Goal: Task Accomplishment & Management: Complete application form

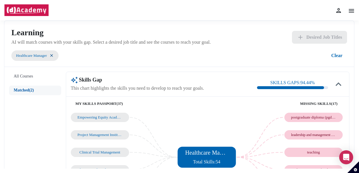
click at [54, 56] on img at bounding box center [51, 55] width 5 height 5
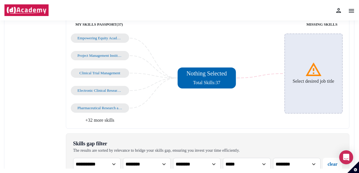
scroll to position [29, 0]
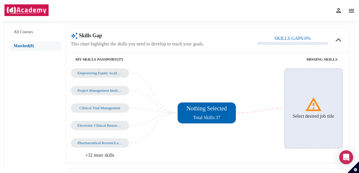
click at [329, 93] on div "Select desired job title" at bounding box center [313, 108] width 58 height 80
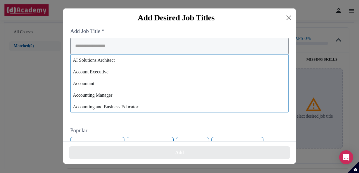
click at [136, 49] on input "search" at bounding box center [179, 46] width 218 height 16
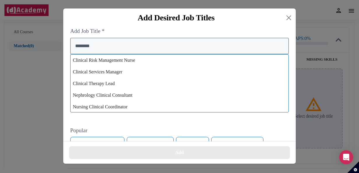
scroll to position [140, 0]
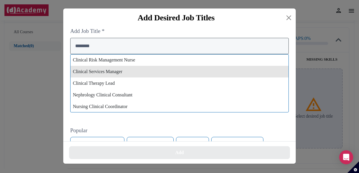
type input "********"
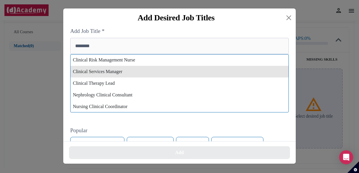
click at [106, 73] on div "Clinical Services Manager" at bounding box center [179, 72] width 218 height 12
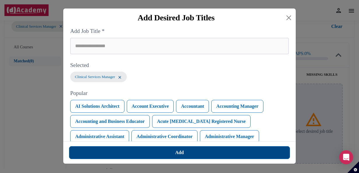
click at [160, 149] on button "Add" at bounding box center [179, 152] width 221 height 13
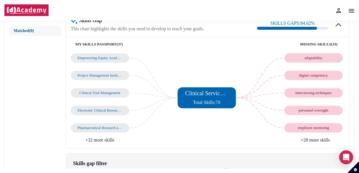
scroll to position [87, 0]
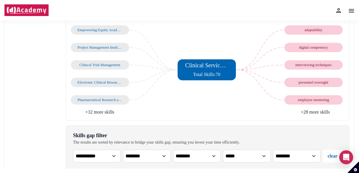
click at [312, 111] on li "+28 more skills" at bounding box center [275, 112] width 137 height 7
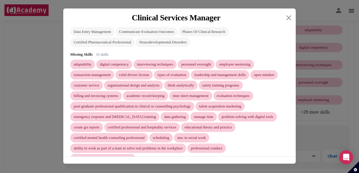
scroll to position [158, 0]
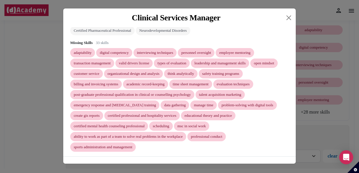
click at [311, 25] on div "Clinical Services Manager Skills Gap SKILLS GAPS: 84.62 % My Skills Passport 37…" at bounding box center [179, 86] width 359 height 173
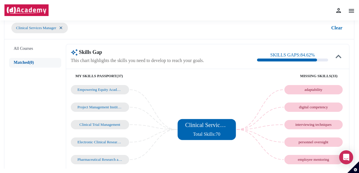
scroll to position [0, 0]
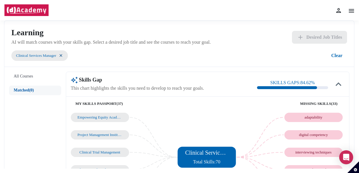
click at [350, 13] on img at bounding box center [351, 10] width 7 height 7
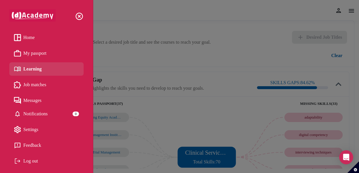
click at [42, 54] on span "My passport" at bounding box center [34, 53] width 23 height 9
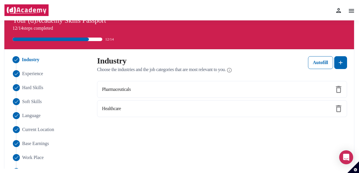
scroll to position [29, 0]
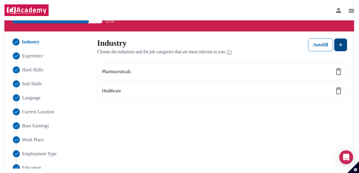
click at [342, 45] on img at bounding box center [340, 44] width 7 height 7
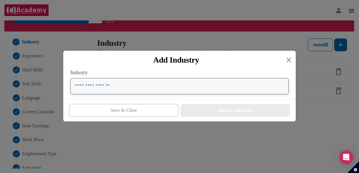
click at [169, 89] on input "text" at bounding box center [179, 86] width 218 height 16
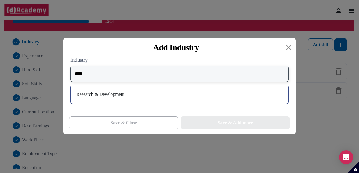
type input "****"
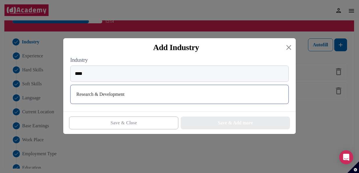
click at [117, 95] on div "Research & Development" at bounding box center [179, 94] width 209 height 9
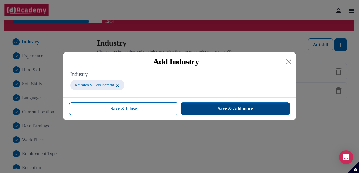
click at [236, 111] on span "Save & Add more" at bounding box center [235, 108] width 35 height 7
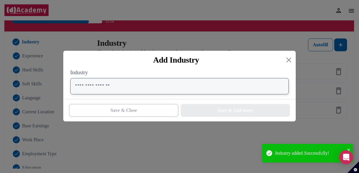
click at [224, 85] on input "text" at bounding box center [179, 86] width 218 height 16
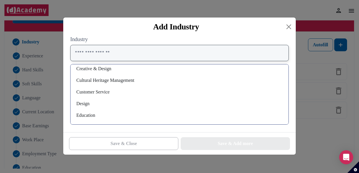
scroll to position [0, 0]
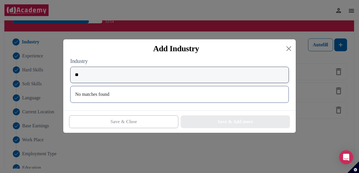
type input "*"
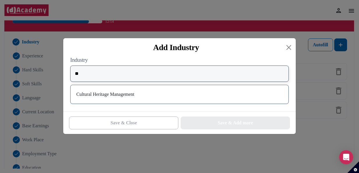
type input "*"
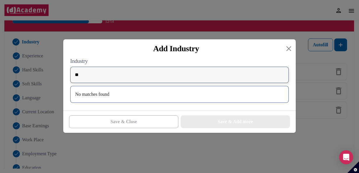
type input "*"
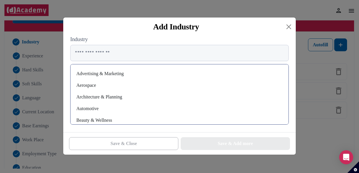
click at [294, 27] on div "Add Industry" at bounding box center [179, 26] width 232 height 19
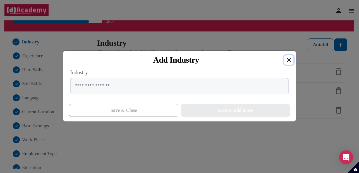
click at [284, 57] on div "Add Industry" at bounding box center [179, 60] width 232 height 19
click at [285, 58] on button "Close" at bounding box center [288, 59] width 9 height 9
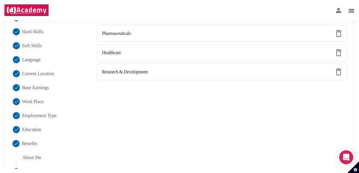
scroll to position [58, 0]
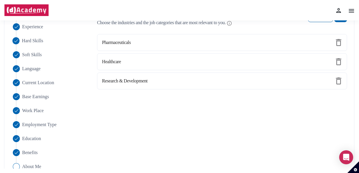
click at [30, 42] on span "Hard Skills" at bounding box center [32, 40] width 21 height 7
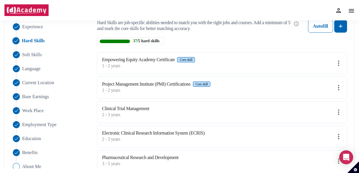
click at [338, 109] on img at bounding box center [338, 112] width 7 height 7
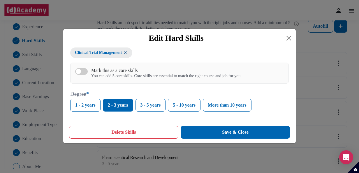
click at [86, 73] on button "Mark this as a core skills You can add 5 core skills. Core skills are essential…" at bounding box center [81, 71] width 13 height 7
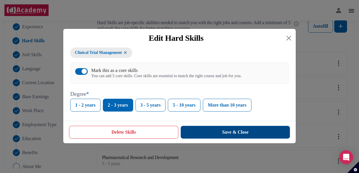
click at [224, 135] on button "Save & Close" at bounding box center [235, 132] width 109 height 13
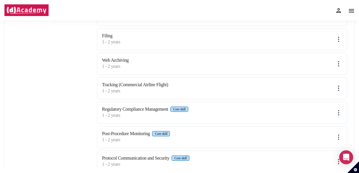
scroll to position [379, 0]
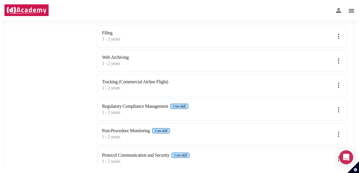
click at [339, 82] on img at bounding box center [338, 85] width 7 height 7
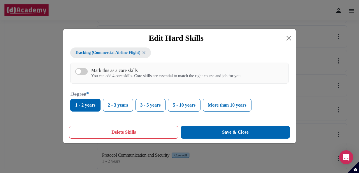
click at [144, 54] on img at bounding box center [144, 52] width 5 height 5
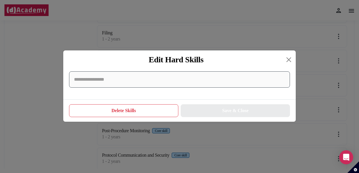
click at [131, 83] on input at bounding box center [179, 79] width 221 height 16
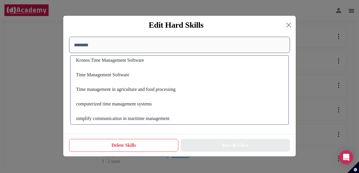
scroll to position [6, 0]
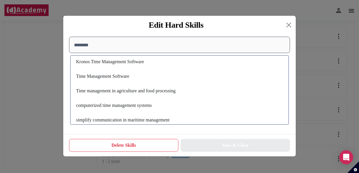
click at [75, 46] on input "********" at bounding box center [179, 45] width 221 height 16
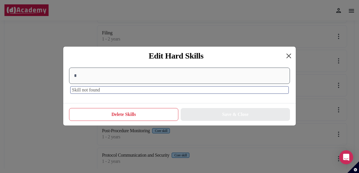
type input "*"
click at [289, 57] on button "Close" at bounding box center [288, 55] width 9 height 9
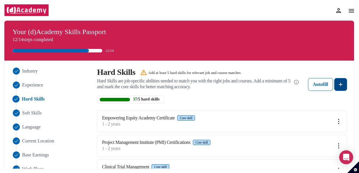
click at [342, 86] on img at bounding box center [340, 84] width 7 height 7
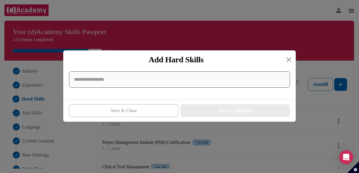
click at [223, 86] on input at bounding box center [179, 79] width 221 height 16
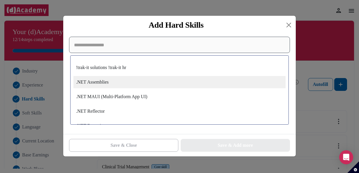
type input "*"
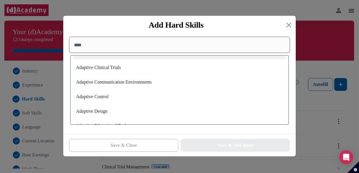
scroll to position [108, 0]
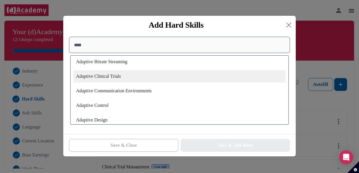
type input "****"
click at [158, 80] on div "Adaptive Clinical Trials" at bounding box center [179, 76] width 212 height 12
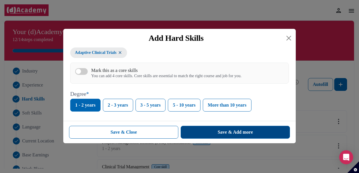
click at [239, 132] on div "Save & Add more" at bounding box center [235, 132] width 35 height 7
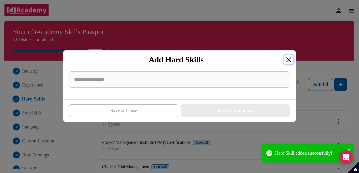
click at [287, 61] on button "Close" at bounding box center [288, 59] width 9 height 9
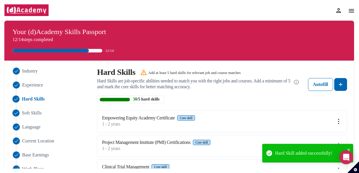
click at [31, 112] on span "Soft Skills" at bounding box center [32, 113] width 20 height 7
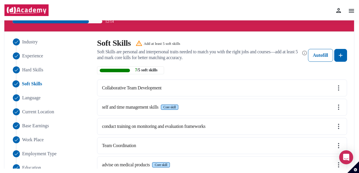
scroll to position [58, 0]
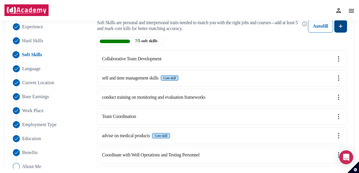
click at [343, 30] on button at bounding box center [340, 26] width 13 height 13
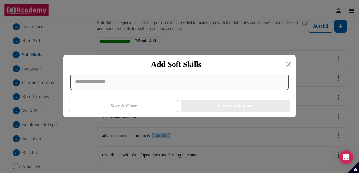
click at [150, 89] on div at bounding box center [179, 82] width 218 height 16
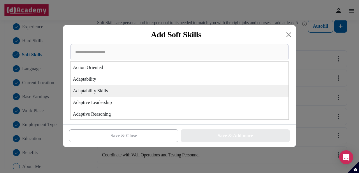
click at [112, 89] on div "Adaptability Skills" at bounding box center [179, 91] width 218 height 12
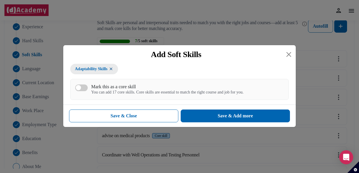
click at [76, 89] on div "button" at bounding box center [78, 87] width 5 height 5
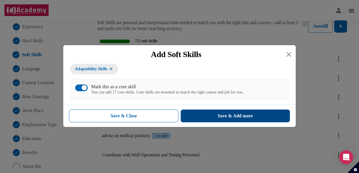
click at [220, 113] on div "Save & Add more" at bounding box center [235, 115] width 35 height 7
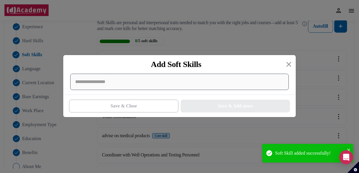
click at [252, 90] on div at bounding box center [179, 82] width 218 height 16
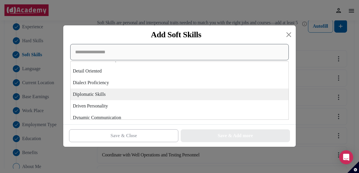
scroll to position [728, 0]
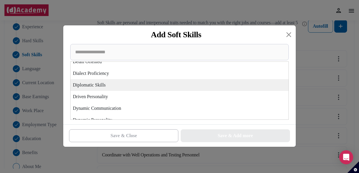
click at [119, 86] on div "Diplomatic Skills" at bounding box center [179, 85] width 218 height 12
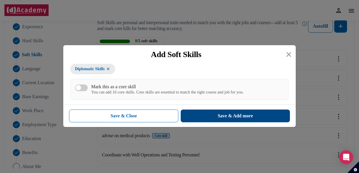
click at [230, 115] on div "Save & Add more" at bounding box center [235, 115] width 35 height 7
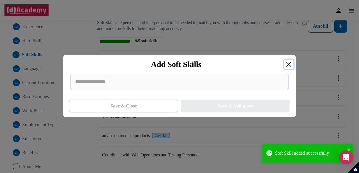
click at [285, 64] on button "Close" at bounding box center [288, 64] width 9 height 9
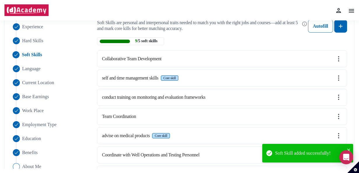
scroll to position [57, 0]
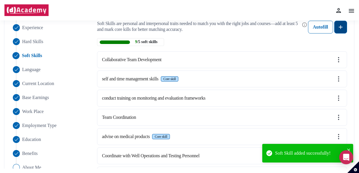
click at [338, 29] on img at bounding box center [340, 27] width 7 height 7
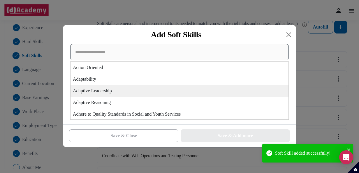
click at [91, 86] on div "Action Oriented Adaptability Adaptive Leadership Adaptive Reasoning Adhere to Q…" at bounding box center [179, 82] width 218 height 76
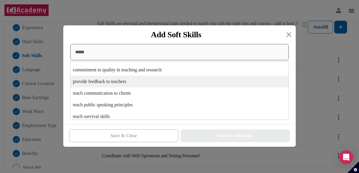
scroll to position [35, 0]
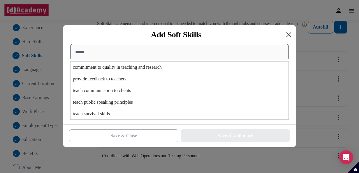
type input "*****"
click at [288, 36] on button "Close" at bounding box center [288, 34] width 9 height 9
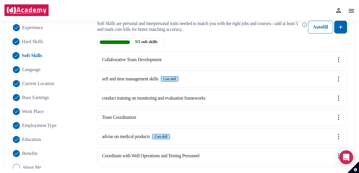
click at [27, 43] on span "Hard Skills" at bounding box center [32, 41] width 21 height 7
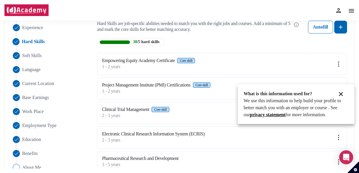
click at [341, 27] on div at bounding box center [179, 86] width 359 height 173
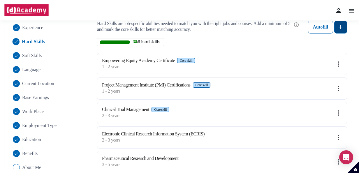
click at [341, 27] on img at bounding box center [340, 27] width 7 height 7
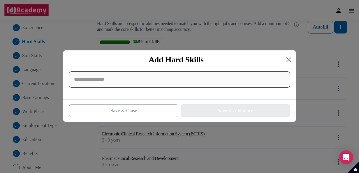
click at [90, 81] on input at bounding box center [179, 79] width 221 height 16
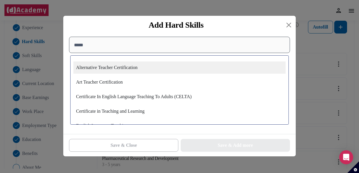
type input "******"
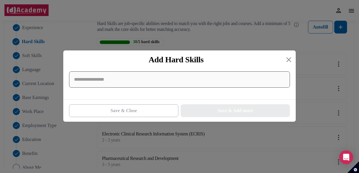
click at [90, 81] on input at bounding box center [179, 79] width 221 height 16
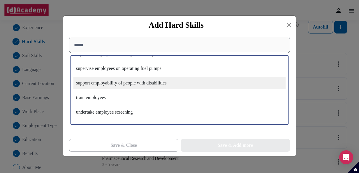
scroll to position [998, 0]
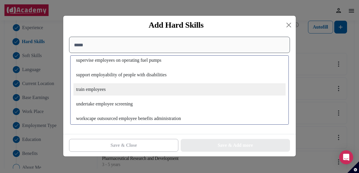
type input "*****"
click at [103, 90] on div "train employees" at bounding box center [179, 89] width 212 height 12
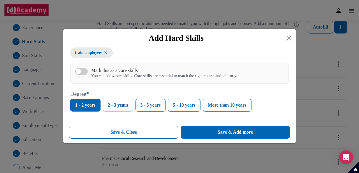
click at [128, 107] on button "2 - 3 years" at bounding box center [118, 105] width 30 height 13
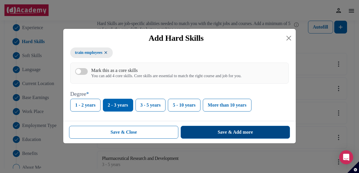
click at [236, 132] on div "Save & Add more" at bounding box center [235, 132] width 35 height 7
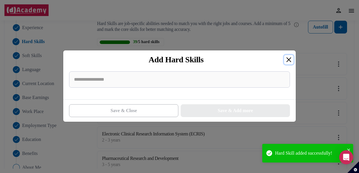
click at [288, 59] on button "Close" at bounding box center [288, 59] width 9 height 9
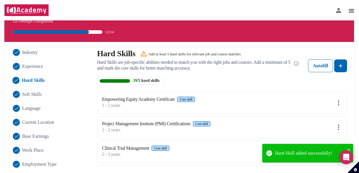
scroll to position [0, 0]
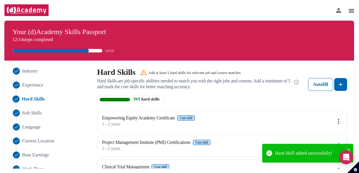
click at [352, 12] on img at bounding box center [351, 10] width 7 height 7
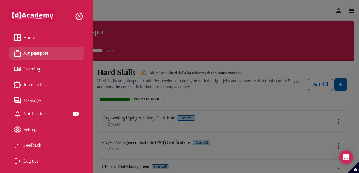
click at [36, 39] on link "Home" at bounding box center [46, 37] width 65 height 9
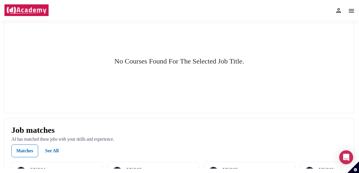
scroll to position [58, 0]
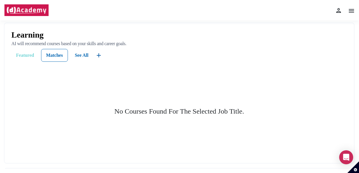
click at [27, 59] on div "Featured" at bounding box center [25, 55] width 18 height 7
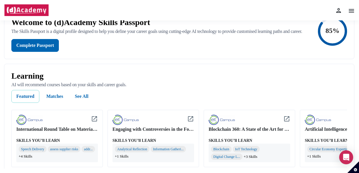
scroll to position [29, 0]
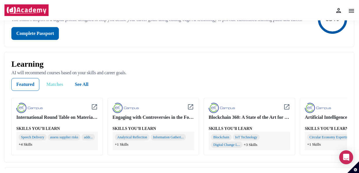
click at [67, 91] on button "Matches" at bounding box center [55, 84] width 26 height 13
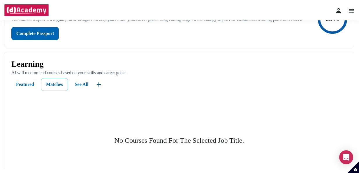
scroll to position [87, 0]
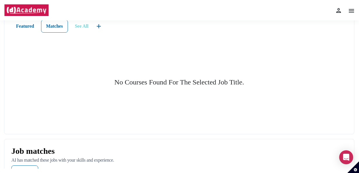
click at [84, 30] on div "See All" at bounding box center [82, 26] width 14 height 7
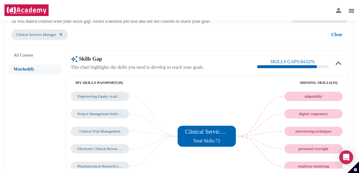
scroll to position [29, 0]
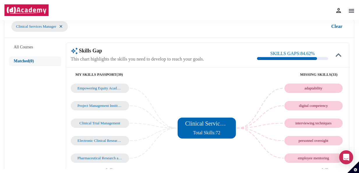
click at [325, 84] on div "adaptability" at bounding box center [313, 88] width 58 height 9
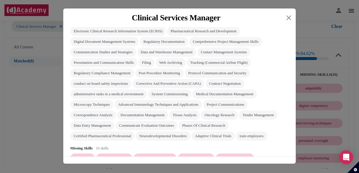
scroll to position [117, 0]
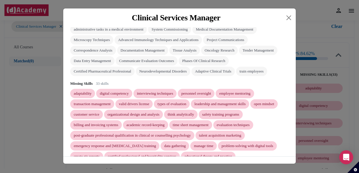
click at [82, 94] on div "adaptability" at bounding box center [83, 93] width 18 height 5
copy div "adaptability"
drag, startPoint x: 142, startPoint y: 94, endPoint x: 182, endPoint y: 93, distance: 39.6
click at [177, 93] on div "interviewing techniques" at bounding box center [154, 93] width 43 height 9
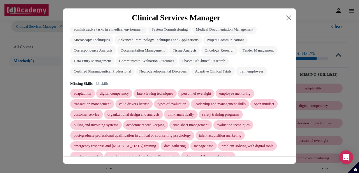
drag, startPoint x: 182, startPoint y: 93, endPoint x: 165, endPoint y: 103, distance: 19.3
click at [165, 103] on div "types of evaluation" at bounding box center [172, 103] width 36 height 9
drag, startPoint x: 189, startPoint y: 94, endPoint x: 229, endPoint y: 94, distance: 39.6
click at [229, 94] on div "adaptability digital competency interviewing techniques personnel oversight emp…" at bounding box center [179, 141] width 218 height 104
copy div "personnel oversight"
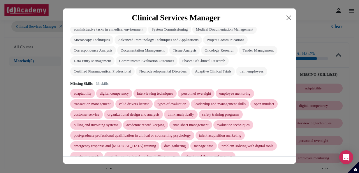
click at [243, 95] on div "employee mentoring" at bounding box center [234, 93] width 31 height 5
drag, startPoint x: 231, startPoint y: 95, endPoint x: 268, endPoint y: 95, distance: 37.0
click at [254, 95] on div "employee mentoring" at bounding box center [235, 93] width 38 height 9
copy div "employee mentoring"
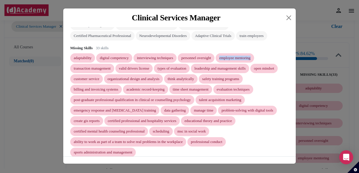
scroll to position [158, 0]
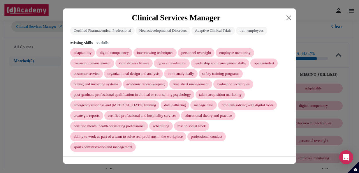
click at [206, 63] on div "leadership and management skills" at bounding box center [219, 63] width 51 height 5
drag, startPoint x: 203, startPoint y: 63, endPoint x: 260, endPoint y: 62, distance: 56.8
click at [249, 62] on div "leadership and management skills" at bounding box center [220, 63] width 58 height 9
copy div "leadership and management skills"
click at [287, 17] on button "Close" at bounding box center [288, 17] width 9 height 9
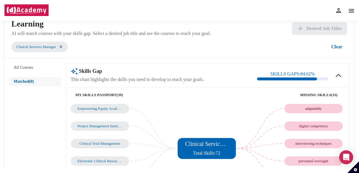
scroll to position [0, 0]
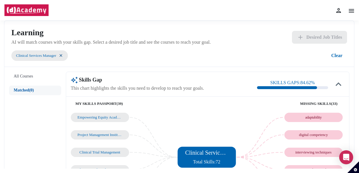
click at [349, 12] on img at bounding box center [351, 10] width 7 height 7
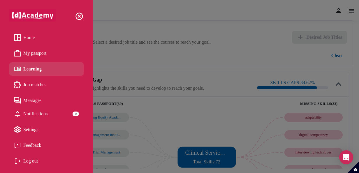
click at [31, 36] on span "Home" at bounding box center [28, 37] width 11 height 9
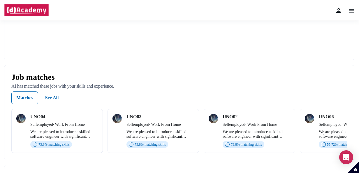
scroll to position [175, 0]
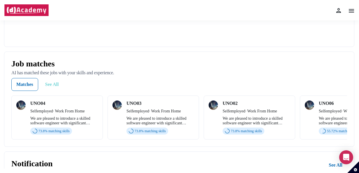
click at [54, 88] on div "See All" at bounding box center [52, 84] width 14 height 7
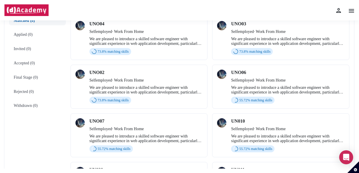
scroll to position [30, 0]
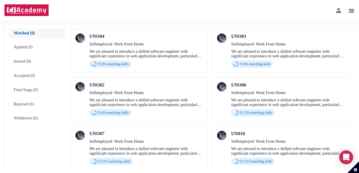
click at [102, 98] on div "We are pleased to introduce a skilled software engineer with significant experi…" at bounding box center [145, 102] width 113 height 9
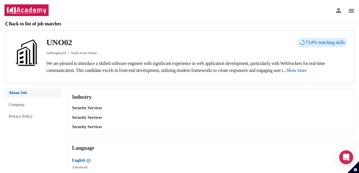
click at [306, 70] on span "Show more" at bounding box center [296, 70] width 20 height 5
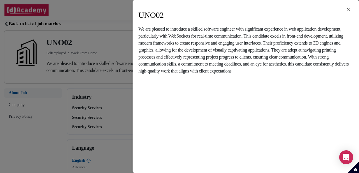
click at [109, 36] on div "× UNO02 We are pleased to introduce a skilled software engineer with significan…" at bounding box center [179, 86] width 359 height 173
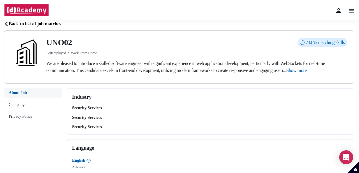
click at [10, 23] on button "Back to list of job matches" at bounding box center [35, 25] width 63 height 10
click at [347, 12] on div at bounding box center [345, 10] width 20 height 10
click at [350, 12] on img at bounding box center [351, 10] width 7 height 7
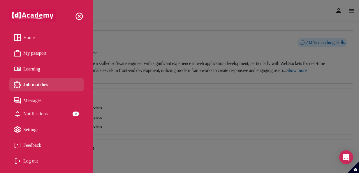
click at [37, 54] on span "My passport" at bounding box center [34, 53] width 23 height 9
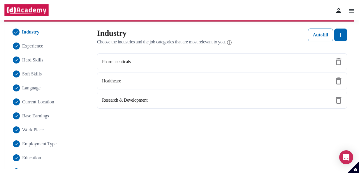
scroll to position [58, 0]
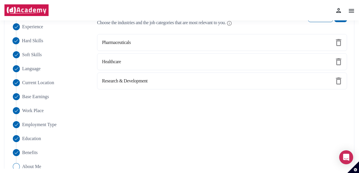
click at [33, 38] on span "Hard Skills" at bounding box center [32, 40] width 21 height 7
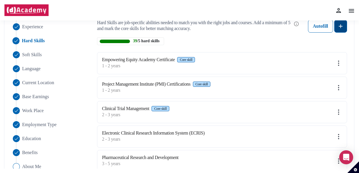
click at [341, 26] on img at bounding box center [340, 26] width 7 height 7
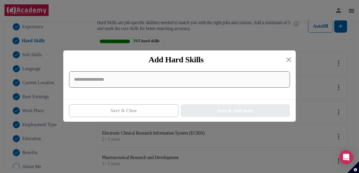
click at [121, 83] on input at bounding box center [179, 79] width 221 height 16
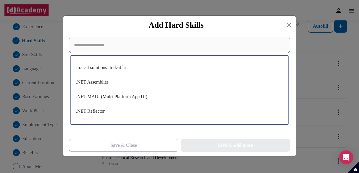
paste input "**********"
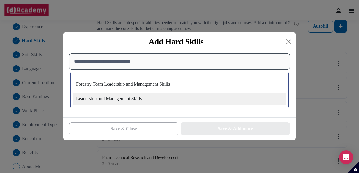
type input "**********"
click at [128, 100] on div "Leadership and Management Skills" at bounding box center [179, 99] width 212 height 12
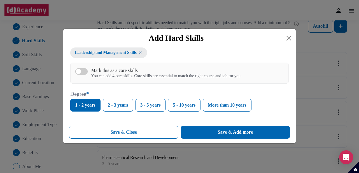
click at [82, 70] on button "Mark this as a core skills You can add 4 core skills. Core skills are essential…" at bounding box center [81, 71] width 13 height 7
click at [121, 107] on button "2 - 3 years" at bounding box center [118, 105] width 30 height 13
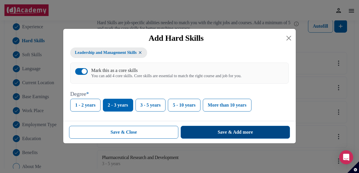
click at [247, 134] on div "Save & Add more" at bounding box center [235, 132] width 35 height 7
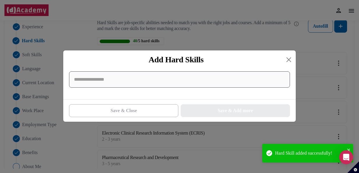
click at [245, 81] on input at bounding box center [179, 79] width 221 height 16
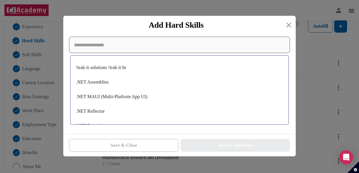
paste input "**********"
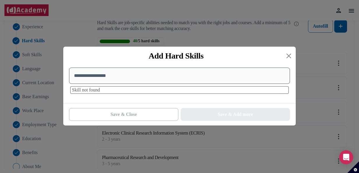
click at [89, 76] on input "**********" at bounding box center [179, 76] width 221 height 16
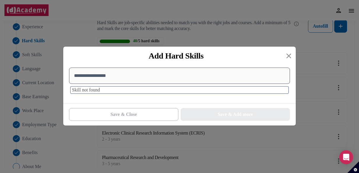
click at [89, 76] on input "**********" at bounding box center [179, 76] width 221 height 16
click at [109, 76] on input "*********" at bounding box center [179, 76] width 221 height 16
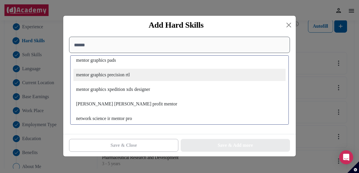
scroll to position [79, 0]
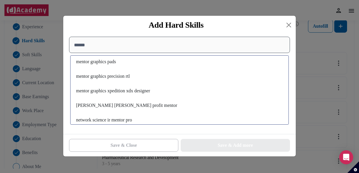
click at [96, 45] on input "******" at bounding box center [179, 45] width 221 height 16
paste input "**********"
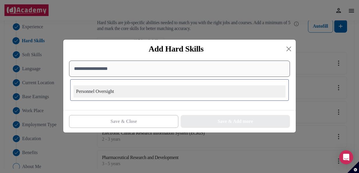
scroll to position [0, 0]
type input "**********"
click at [114, 92] on div "Personnel Oversight" at bounding box center [179, 91] width 212 height 12
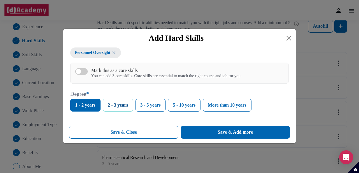
click at [121, 105] on button "2 - 3 years" at bounding box center [118, 105] width 30 height 13
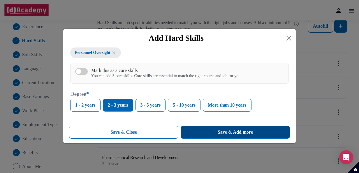
click at [223, 132] on div "Save & Add more" at bounding box center [235, 132] width 35 height 7
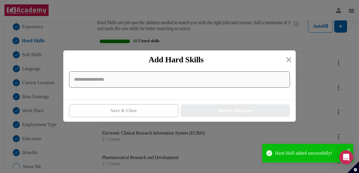
click at [141, 83] on input at bounding box center [179, 79] width 221 height 16
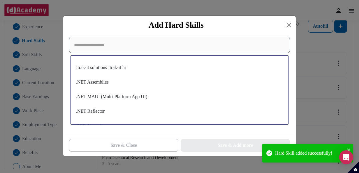
paste input "**********"
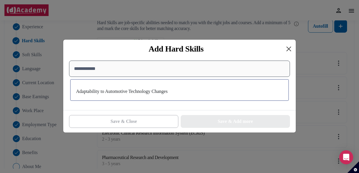
type input "**********"
click at [287, 49] on button "Close" at bounding box center [288, 48] width 9 height 9
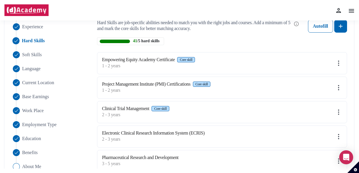
scroll to position [57, 0]
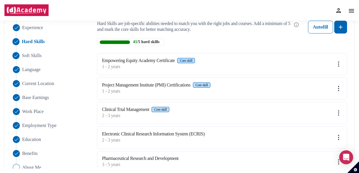
click at [21, 55] on Skills "Soft Skills" at bounding box center [51, 55] width 80 height 7
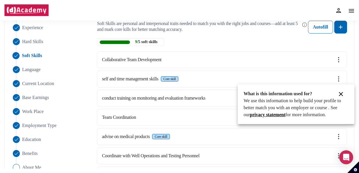
click at [338, 27] on div at bounding box center [179, 86] width 359 height 173
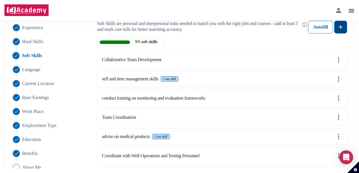
click at [343, 28] on img at bounding box center [340, 27] width 7 height 7
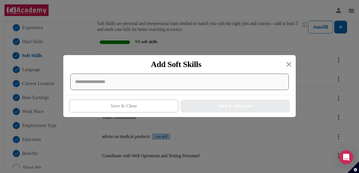
click at [119, 83] on div at bounding box center [179, 82] width 218 height 16
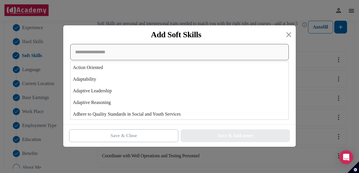
paste input "**********"
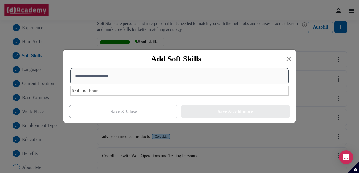
click at [114, 77] on input "**********" at bounding box center [179, 76] width 218 height 16
paste input
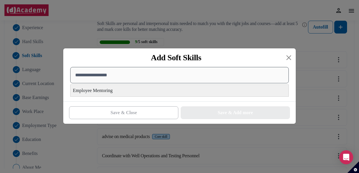
type input "**********"
click at [115, 91] on div "Employee Mentoring" at bounding box center [179, 91] width 218 height 12
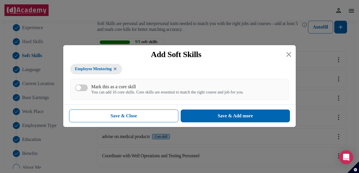
click at [80, 88] on div "button" at bounding box center [78, 87] width 5 height 5
click at [212, 104] on div "Employee Mentoring Mark this as a core skill You can add 16 core skills. Core s…" at bounding box center [179, 84] width 232 height 41
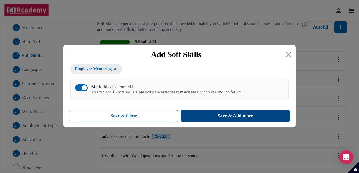
click at [213, 114] on button "Save & Add more" at bounding box center [235, 116] width 109 height 13
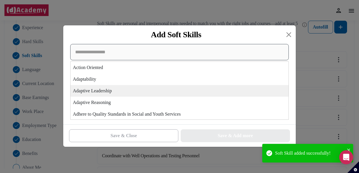
click at [200, 90] on div "Action Oriented Adaptability Adaptive Leadership Adaptive Reasoning Adhere to Q…" at bounding box center [179, 82] width 218 height 76
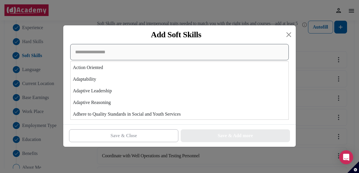
paste input "**********"
type input "**********"
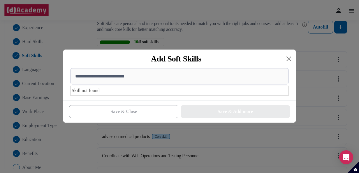
click at [284, 57] on div "Add Soft Skills" at bounding box center [176, 58] width 216 height 9
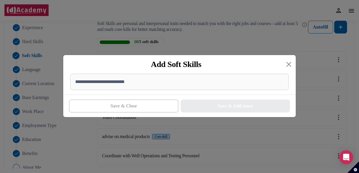
click at [287, 57] on div "Add Soft Skills" at bounding box center [179, 64] width 232 height 19
click at [288, 65] on button "Close" at bounding box center [288, 64] width 9 height 9
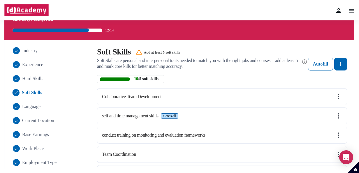
scroll to position [0, 0]
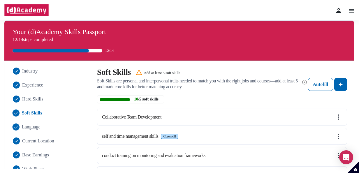
click at [27, 128] on span "Language" at bounding box center [31, 126] width 19 height 7
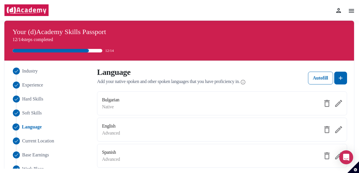
click at [350, 12] on img at bounding box center [351, 10] width 7 height 7
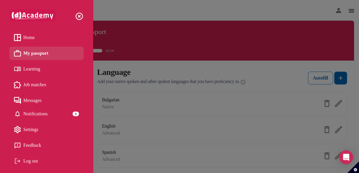
click at [26, 39] on span "Home" at bounding box center [28, 37] width 11 height 9
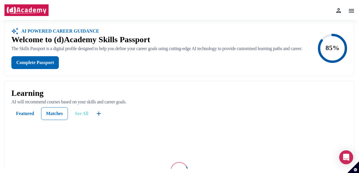
click at [82, 114] on button "See All" at bounding box center [81, 113] width 23 height 13
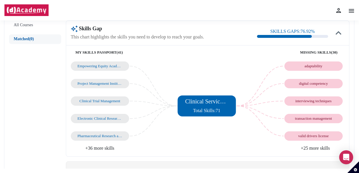
scroll to position [58, 0]
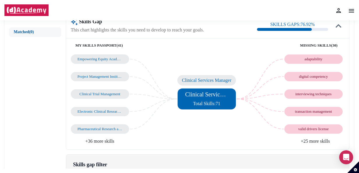
click at [215, 103] on span "Total Skills: 71" at bounding box center [206, 103] width 27 height 5
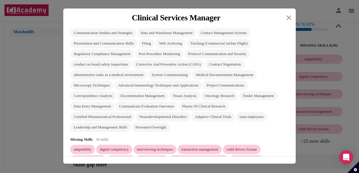
scroll to position [158, 0]
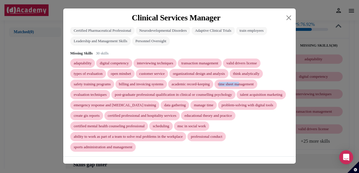
drag, startPoint x: 231, startPoint y: 84, endPoint x: 253, endPoint y: 87, distance: 22.0
click at [253, 87] on div "time sheet management" at bounding box center [235, 84] width 43 height 9
drag, startPoint x: 253, startPoint y: 87, endPoint x: 232, endPoint y: 85, distance: 21.0
click at [232, 85] on div "time sheet management" at bounding box center [236, 84] width 36 height 5
click at [230, 84] on div "time sheet management" at bounding box center [236, 84] width 36 height 5
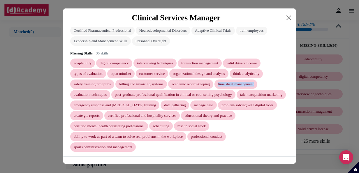
drag, startPoint x: 229, startPoint y: 84, endPoint x: 272, endPoint y: 87, distance: 42.9
click at [257, 87] on div "time sheet management" at bounding box center [235, 84] width 43 height 9
copy div "time sheet management"
drag, startPoint x: 114, startPoint y: 84, endPoint x: 73, endPoint y: 84, distance: 40.8
click at [74, 84] on div "safety training programs" at bounding box center [92, 84] width 37 height 5
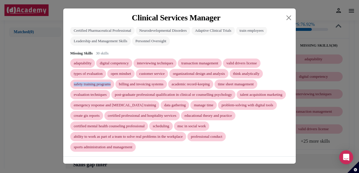
copy div "safety training programs"
drag, startPoint x: 239, startPoint y: 63, endPoint x: 275, endPoint y: 64, distance: 35.8
click at [275, 64] on div "adaptability digital competency interviewing techniques transaction management …" at bounding box center [179, 105] width 218 height 93
copy div "valid drivers license"
drag, startPoint x: 236, startPoint y: 136, endPoint x: 189, endPoint y: 136, distance: 46.9
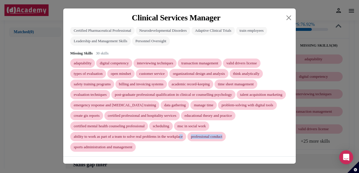
click at [189, 136] on div "adaptability digital competency interviewing techniques transaction management …" at bounding box center [179, 105] width 218 height 93
click at [223, 144] on div "adaptability digital competency interviewing techniques transaction management …" at bounding box center [179, 105] width 218 height 93
drag, startPoint x: 237, startPoint y: 105, endPoint x: 209, endPoint y: 103, distance: 28.3
click at [209, 103] on div "adaptability digital competency interviewing techniques transaction management …" at bounding box center [179, 105] width 218 height 93
copy div "data gathering"
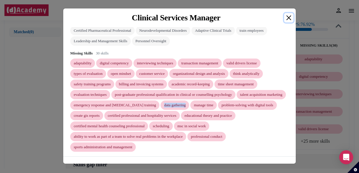
click at [290, 15] on button "Close" at bounding box center [288, 17] width 9 height 9
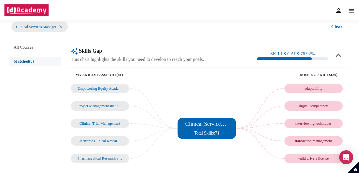
scroll to position [0, 0]
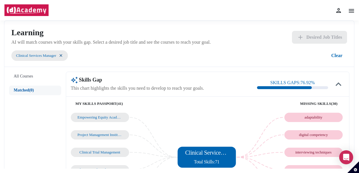
click at [351, 10] on img at bounding box center [351, 10] width 7 height 7
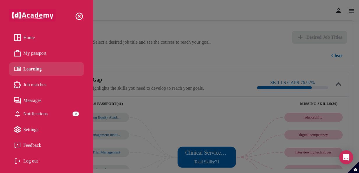
click at [36, 52] on span "My passport" at bounding box center [34, 53] width 23 height 9
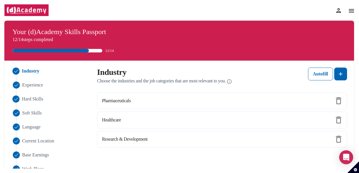
click at [34, 100] on span "Hard Skills" at bounding box center [32, 99] width 21 height 7
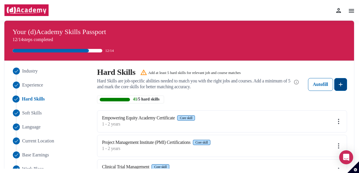
click at [343, 85] on img at bounding box center [340, 84] width 7 height 7
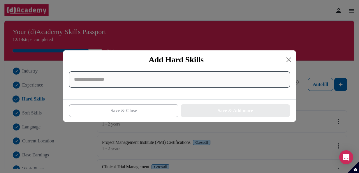
click at [167, 78] on input at bounding box center [179, 79] width 221 height 16
click at [134, 80] on input at bounding box center [179, 79] width 221 height 16
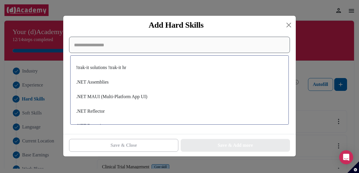
paste input "**********"
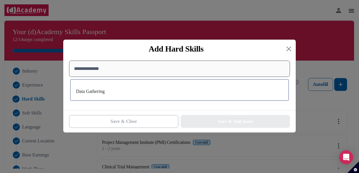
type input "**********"
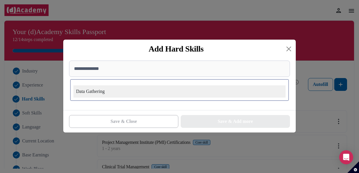
click at [105, 91] on div "Data Gathering" at bounding box center [179, 91] width 212 height 12
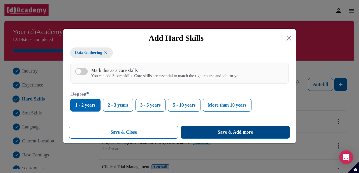
click at [224, 133] on div "Save & Add more" at bounding box center [235, 132] width 35 height 7
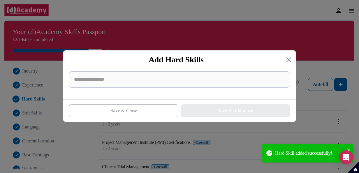
click at [340, 86] on div "Add Hard Skills Save & Close Save & Add more" at bounding box center [179, 86] width 359 height 173
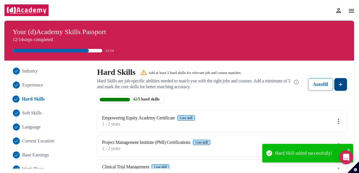
click at [341, 89] on button at bounding box center [340, 84] width 13 height 13
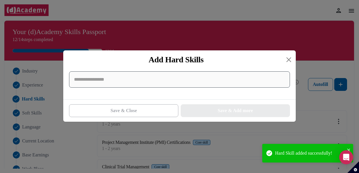
click at [90, 79] on input at bounding box center [179, 79] width 221 height 16
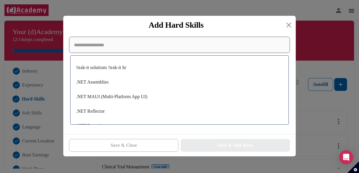
paste input "**********"
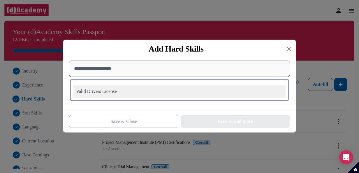
type input "**********"
click at [110, 92] on div "Valid Drivers License" at bounding box center [179, 91] width 212 height 12
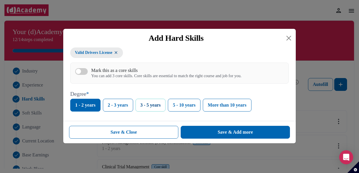
click at [146, 105] on button "3 - 5 years" at bounding box center [150, 105] width 30 height 13
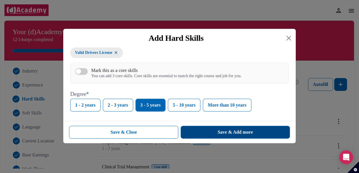
click at [225, 133] on div "Save & Add more" at bounding box center [235, 132] width 35 height 7
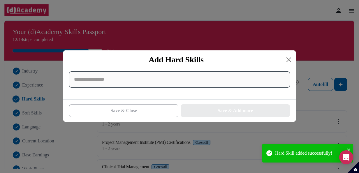
click at [243, 81] on input at bounding box center [179, 79] width 221 height 16
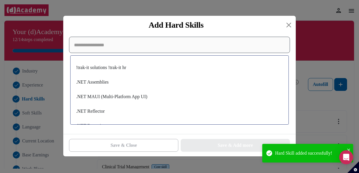
paste input "**********"
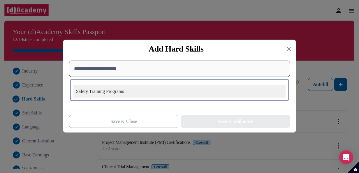
type input "**********"
click at [105, 92] on div "Safety Training Programs" at bounding box center [179, 91] width 212 height 12
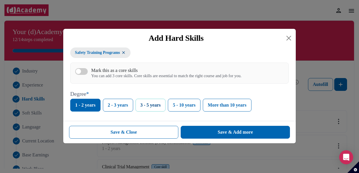
click at [143, 106] on button "3 - 5 years" at bounding box center [150, 105] width 30 height 13
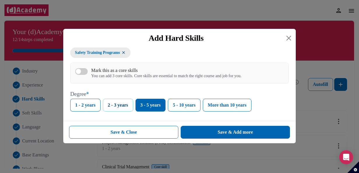
click at [128, 106] on button "2 - 3 years" at bounding box center [118, 105] width 30 height 13
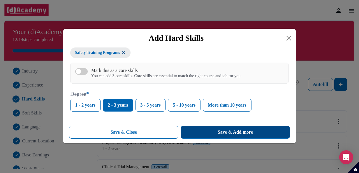
click at [205, 133] on button "Save & Add more" at bounding box center [235, 132] width 109 height 13
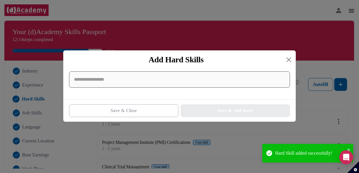
click at [151, 81] on input at bounding box center [179, 79] width 221 height 16
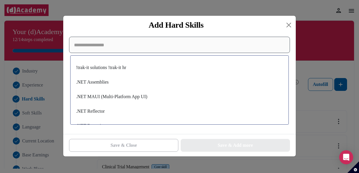
paste input "**********"
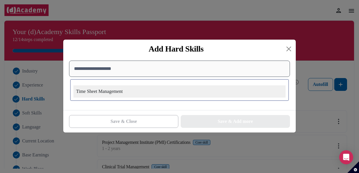
type input "**********"
click at [121, 90] on div "Time Sheet Management" at bounding box center [179, 91] width 212 height 12
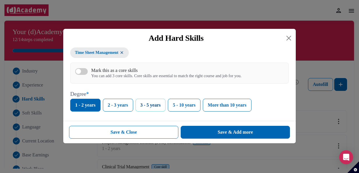
click at [160, 107] on button "3 - 5 years" at bounding box center [150, 105] width 30 height 13
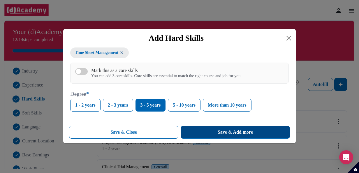
click at [218, 132] on div "Save & Add more" at bounding box center [235, 132] width 35 height 7
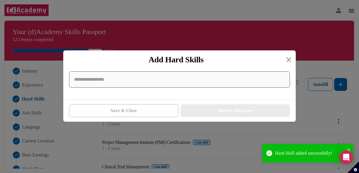
click at [150, 75] on input at bounding box center [179, 79] width 221 height 16
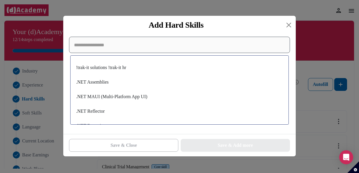
paste input "**********"
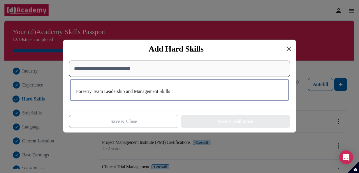
type input "**********"
click at [287, 51] on button "Close" at bounding box center [288, 48] width 9 height 9
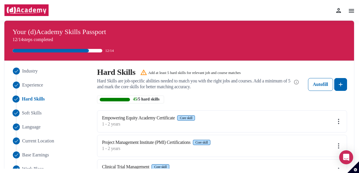
click at [34, 113] on span "Soft Skills" at bounding box center [32, 113] width 20 height 7
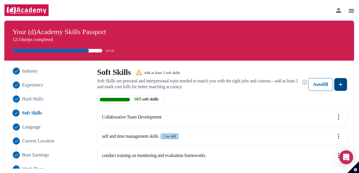
click at [343, 86] on img at bounding box center [340, 84] width 7 height 7
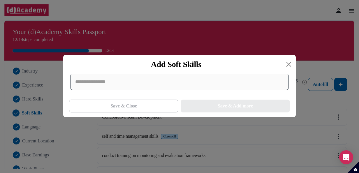
click at [169, 86] on div at bounding box center [179, 82] width 218 height 16
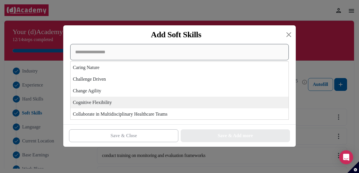
scroll to position [262, 0]
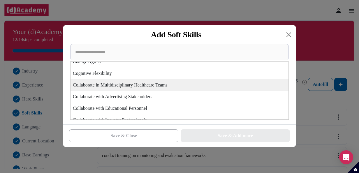
click at [156, 87] on div "Collaborate in Multidisciplinary Healthcare Teams" at bounding box center [179, 85] width 218 height 12
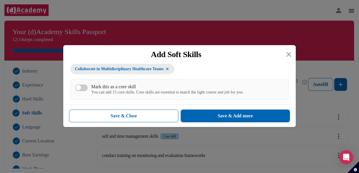
click at [91, 89] on div "Mark this as a core skill" at bounding box center [167, 87] width 152 height 6
click at [88, 89] on button "Mark this as a core skill You can add 15 core skills. Core skills are essential…" at bounding box center [81, 87] width 13 height 7
click at [84, 89] on div "button" at bounding box center [84, 87] width 5 height 5
click at [84, 89] on button "Mark this as a core skill You can add 15 core skills. Core skills are essential…" at bounding box center [81, 87] width 13 height 7
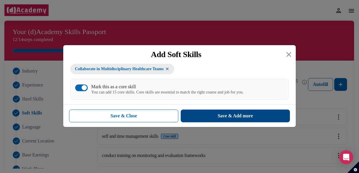
click at [251, 121] on button "Save & Add more" at bounding box center [235, 116] width 109 height 13
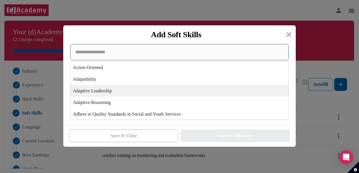
click at [109, 87] on div "Action Oriented Adaptability Adaptive Leadership Adaptive Reasoning Adhere to Q…" at bounding box center [179, 82] width 218 height 76
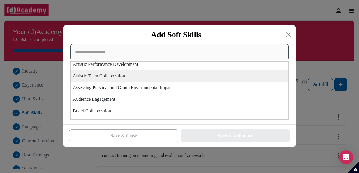
scroll to position [117, 0]
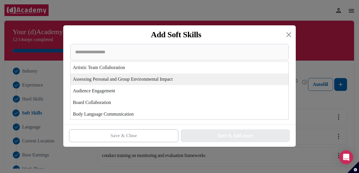
click at [144, 80] on div "Assessing Personal and Group Environmental Impact" at bounding box center [179, 79] width 218 height 12
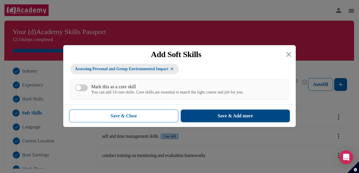
click at [214, 117] on button "Save & Add more" at bounding box center [235, 116] width 109 height 13
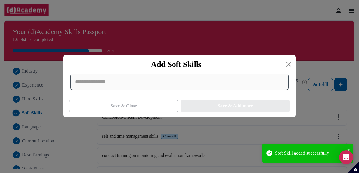
click at [163, 86] on div at bounding box center [179, 82] width 218 height 16
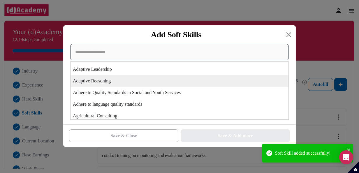
scroll to position [146, 0]
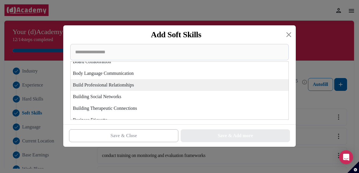
click at [116, 85] on div "Build Professional Relationships" at bounding box center [179, 85] width 218 height 12
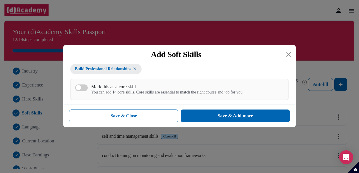
click at [86, 88] on button "Mark this as a core skill You can add 14 core skills. Core skills are essential…" at bounding box center [81, 87] width 13 height 7
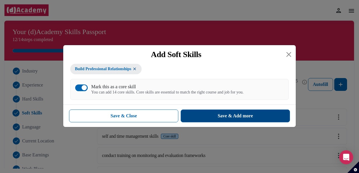
click at [245, 115] on div "Save & Add more" at bounding box center [235, 115] width 35 height 7
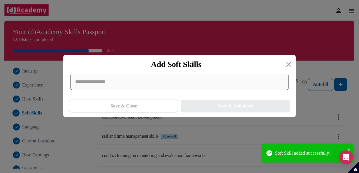
click at [277, 86] on div at bounding box center [179, 82] width 218 height 16
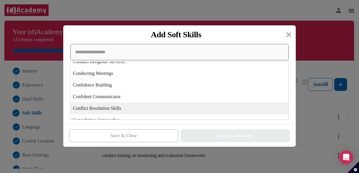
scroll to position [466, 0]
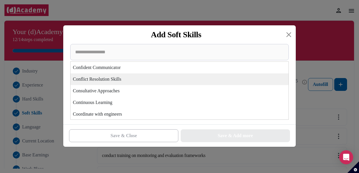
click at [123, 82] on div "Conflict Resolution Skills" at bounding box center [179, 79] width 218 height 12
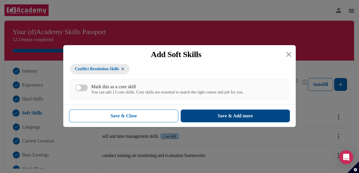
click at [206, 121] on button "Save & Add more" at bounding box center [235, 116] width 109 height 13
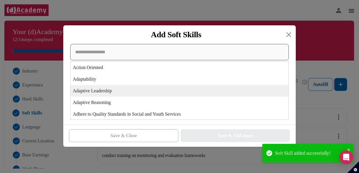
click at [122, 88] on div "Action Oriented Adaptability Adaptive Leadership Adaptive Reasoning Adhere to Q…" at bounding box center [179, 82] width 218 height 76
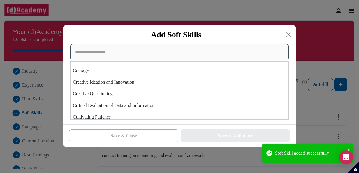
scroll to position [524, 0]
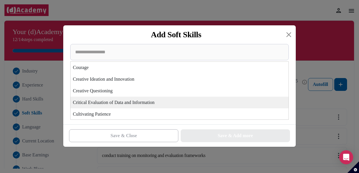
click at [118, 105] on div "Critical Evaluation of Data and Information" at bounding box center [179, 103] width 218 height 12
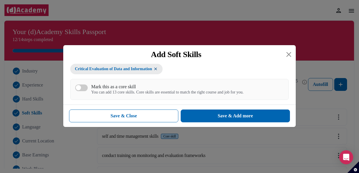
click at [81, 90] on button "Mark this as a core skill You can add 13 core skills. Core skills are essential…" at bounding box center [81, 87] width 13 height 7
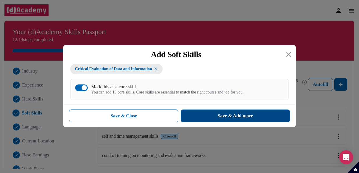
click at [222, 116] on div "Save & Add more" at bounding box center [235, 115] width 35 height 7
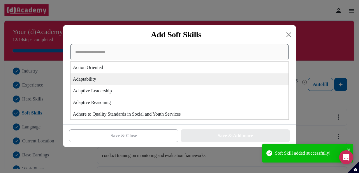
click at [161, 84] on div "Action Oriented Adaptability Adaptive Leadership Adaptive Reasoning Adhere to Q…" at bounding box center [179, 82] width 218 height 76
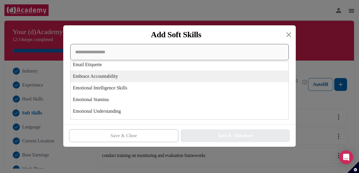
scroll to position [757, 0]
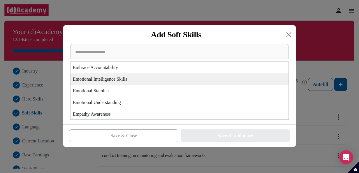
click at [133, 80] on div "Emotional Intelligence Skills" at bounding box center [179, 79] width 218 height 12
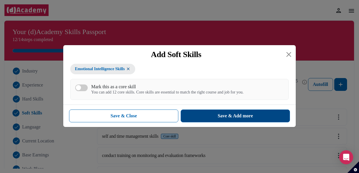
click at [208, 114] on button "Save & Add more" at bounding box center [235, 116] width 109 height 13
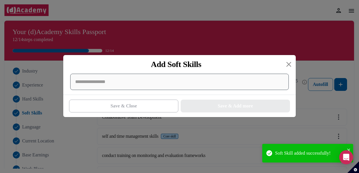
click at [134, 84] on div at bounding box center [179, 82] width 218 height 16
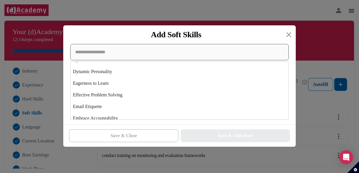
scroll to position [699, 0]
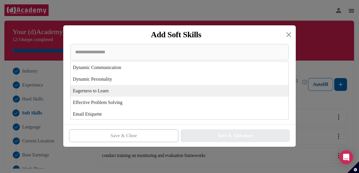
click at [136, 93] on div "Eagerness to Learn" at bounding box center [179, 91] width 218 height 12
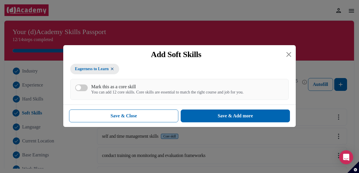
click at [85, 90] on button "Mark this as a core skill You can add 12 core skills. Core skills are essential…" at bounding box center [81, 87] width 13 height 7
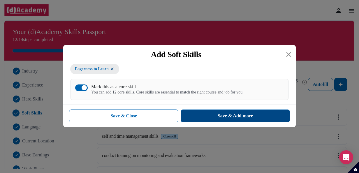
click at [223, 114] on div "Save & Add more" at bounding box center [235, 115] width 35 height 7
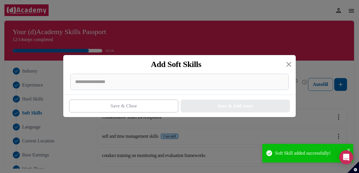
click at [203, 93] on div at bounding box center [179, 84] width 232 height 21
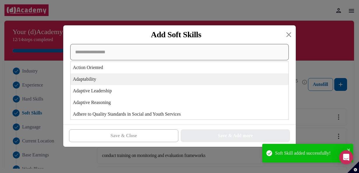
click at [204, 85] on div "Action Oriented Adaptability Adaptive Leadership Adaptive Reasoning Adhere to Q…" at bounding box center [179, 82] width 218 height 76
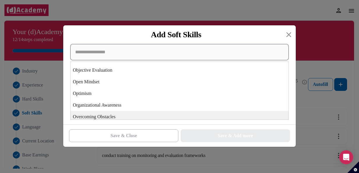
scroll to position [1340, 0]
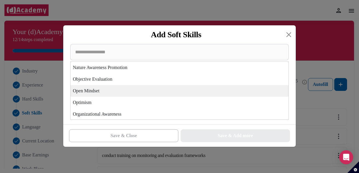
click at [126, 91] on div "Open Mindset" at bounding box center [179, 91] width 218 height 12
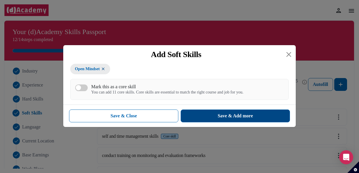
click at [208, 116] on button "Save & Add more" at bounding box center [235, 116] width 109 height 13
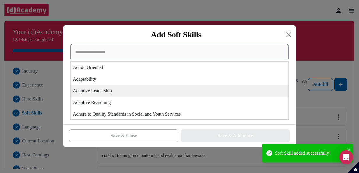
click at [168, 88] on div "Action Oriented Adaptability Adaptive Leadership Adaptive Reasoning Adhere to Q…" at bounding box center [179, 82] width 218 height 76
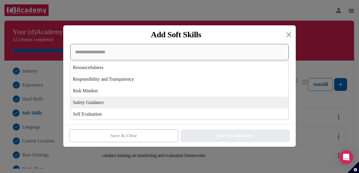
scroll to position [1660, 0]
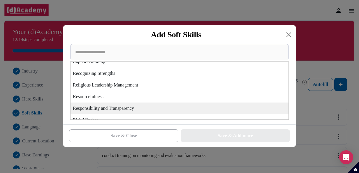
click at [110, 110] on div "Responsibility and Transparency" at bounding box center [179, 109] width 218 height 12
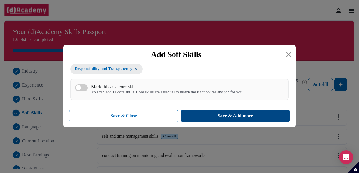
click at [216, 115] on button "Save & Add more" at bounding box center [235, 116] width 109 height 13
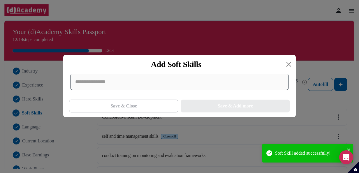
click at [168, 78] on div at bounding box center [179, 82] width 218 height 16
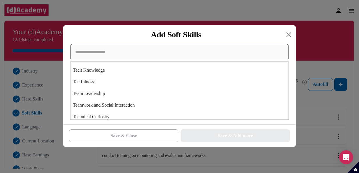
scroll to position [1981, 0]
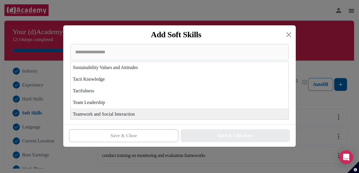
click at [165, 112] on div "Teamwork and Social Interaction" at bounding box center [179, 114] width 218 height 12
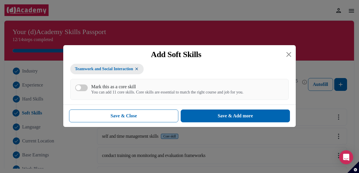
click at [77, 90] on div "button" at bounding box center [78, 87] width 5 height 5
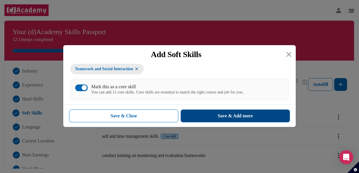
click at [234, 121] on button "Save & Add more" at bounding box center [235, 116] width 109 height 13
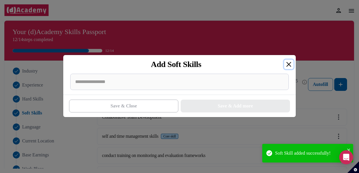
click at [288, 69] on button "Close" at bounding box center [288, 64] width 9 height 9
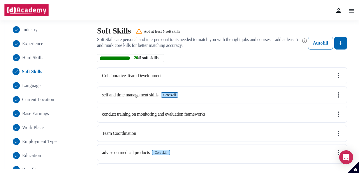
scroll to position [0, 0]
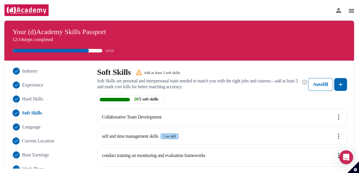
click at [52, 142] on span "Current Location" at bounding box center [38, 140] width 32 height 7
select select "********"
select select "**********"
select select "*****"
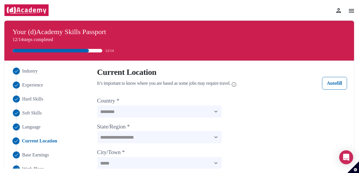
click at [351, 12] on img at bounding box center [351, 10] width 7 height 7
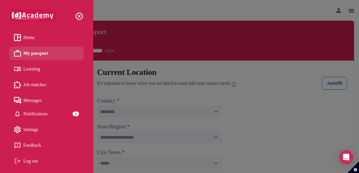
click at [31, 38] on span "Home" at bounding box center [28, 37] width 11 height 9
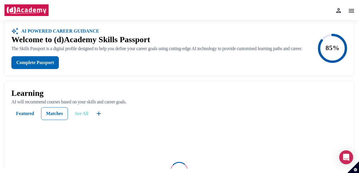
click at [79, 117] on div "See All" at bounding box center [82, 113] width 14 height 7
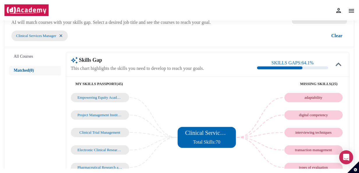
scroll to position [29, 0]
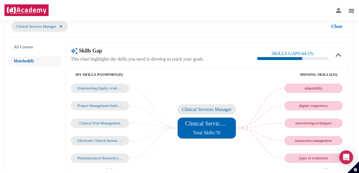
click at [209, 127] on div "Clinical Services Manager Total Skills: 70" at bounding box center [206, 128] width 43 height 16
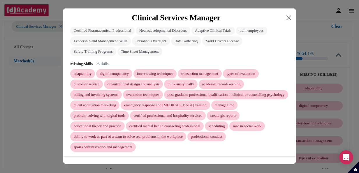
scroll to position [169, 0]
click at [290, 19] on button "Close" at bounding box center [288, 17] width 9 height 9
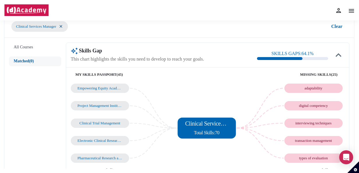
click at [316, 89] on div "adaptability" at bounding box center [313, 88] width 45 height 5
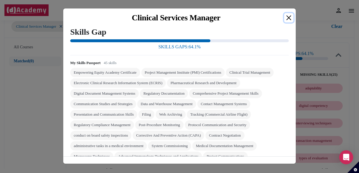
click at [286, 17] on button "Close" at bounding box center [288, 17] width 9 height 9
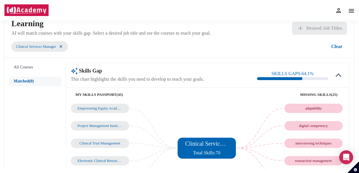
scroll to position [0, 0]
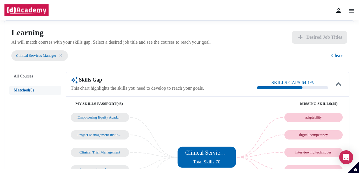
click at [62, 55] on img at bounding box center [61, 55] width 5 height 5
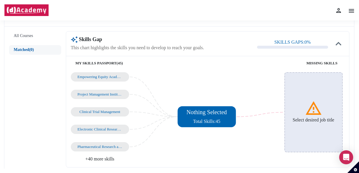
scroll to position [58, 0]
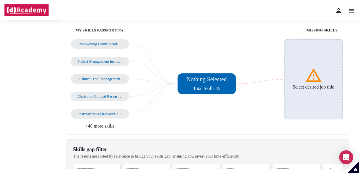
click at [317, 63] on div "Select desired job title" at bounding box center [313, 79] width 58 height 80
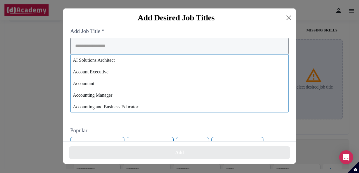
click at [109, 50] on input "search" at bounding box center [179, 46] width 218 height 16
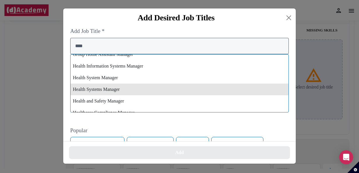
scroll to position [1107, 0]
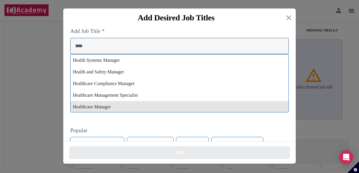
type input "****"
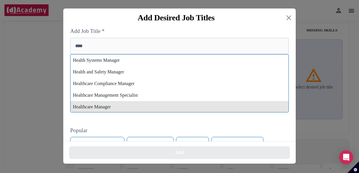
click at [136, 105] on div "Healthcare Manager" at bounding box center [179, 107] width 218 height 12
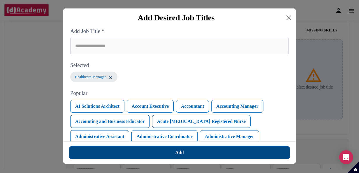
click at [177, 149] on button "Add" at bounding box center [179, 152] width 221 height 13
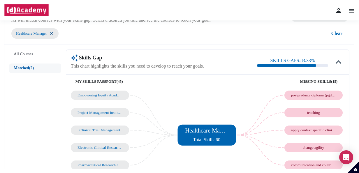
scroll to position [29, 0]
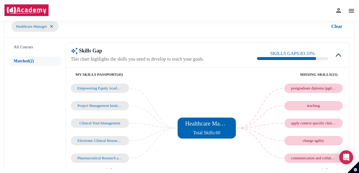
click at [315, 87] on div "postgraduate diploma (pgdip)" at bounding box center [313, 88] width 45 height 5
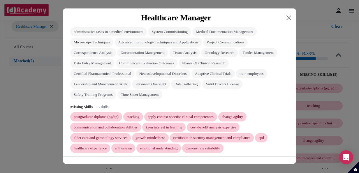
scroll to position [117, 0]
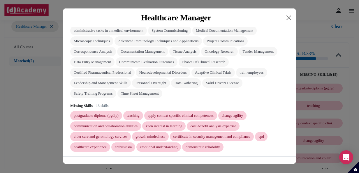
click at [127, 147] on div "enthusiasm" at bounding box center [123, 147] width 17 height 5
click at [127, 149] on div "enthusiasm" at bounding box center [123, 147] width 17 height 5
copy div "enthusiasm"
drag, startPoint x: 74, startPoint y: 147, endPoint x: 110, endPoint y: 148, distance: 36.1
click at [110, 148] on div "healthcare experience" at bounding box center [90, 146] width 40 height 9
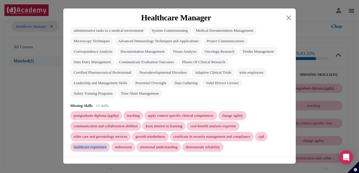
copy div "healthcare experience"
click at [137, 114] on div "teaching" at bounding box center [133, 115] width 13 height 5
drag, startPoint x: 74, startPoint y: 116, endPoint x: 123, endPoint y: 120, distance: 49.4
click at [122, 120] on div "postgraduate diploma (pgdip)" at bounding box center [96, 115] width 52 height 9
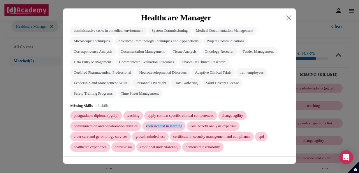
drag, startPoint x: 191, startPoint y: 126, endPoint x: 147, endPoint y: 122, distance: 44.5
click at [147, 122] on div "postgraduate diploma (pgdip) teaching apply context specific clinical competenc…" at bounding box center [179, 131] width 218 height 41
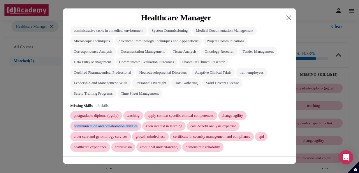
drag, startPoint x: 73, startPoint y: 126, endPoint x: 145, endPoint y: 129, distance: 71.4
click at [141, 129] on div "communication and collaboration abilities" at bounding box center [105, 125] width 71 height 9
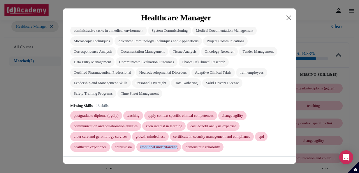
drag, startPoint x: 144, startPoint y: 146, endPoint x: 191, endPoint y: 147, distance: 47.5
click at [191, 147] on div "postgraduate diploma (pgdip) teaching apply context specific clinical competenc…" at bounding box center [179, 131] width 218 height 41
drag, startPoint x: 196, startPoint y: 146, endPoint x: 246, endPoint y: 147, distance: 50.1
click at [246, 147] on div "postgraduate diploma (pgdip) teaching apply context specific clinical competenc…" at bounding box center [179, 131] width 218 height 41
drag, startPoint x: 246, startPoint y: 147, endPoint x: 232, endPoint y: 147, distance: 13.4
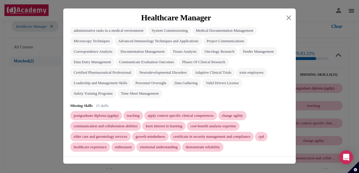
click at [220, 147] on div "demonstrate reliability" at bounding box center [203, 147] width 34 height 5
drag, startPoint x: 232, startPoint y: 147, endPoint x: 199, endPoint y: 146, distance: 33.2
click at [199, 146] on div "demonstrate reliability" at bounding box center [203, 147] width 34 height 5
click at [165, 137] on div "growth mindedness" at bounding box center [149, 136] width 29 height 5
click at [289, 17] on button "Close" at bounding box center [288, 17] width 9 height 9
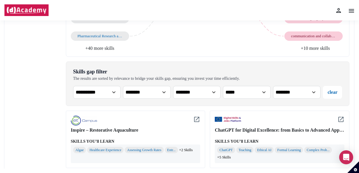
scroll to position [154, 0]
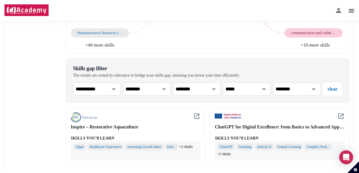
click at [325, 33] on div "communication and collaboration abilities" at bounding box center [313, 33] width 45 height 5
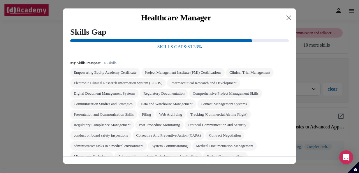
click at [321, 43] on div "Healthcare Manager Skills Gap SKILLS GAPS: 83.33 % My Skills Passport 45 skills…" at bounding box center [179, 86] width 359 height 173
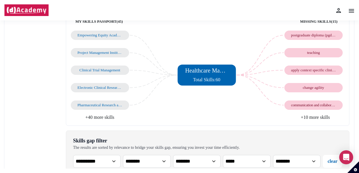
scroll to position [0, 0]
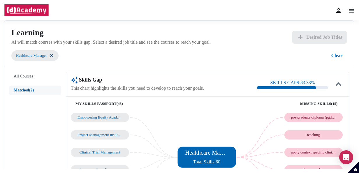
click at [35, 89] on button "Matched (2)" at bounding box center [35, 91] width 52 height 10
click at [33, 76] on button "All Courses" at bounding box center [35, 77] width 52 height 10
click at [354, 9] on img at bounding box center [351, 10] width 7 height 7
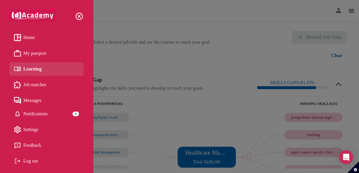
click at [36, 54] on span "My passport" at bounding box center [34, 53] width 23 height 9
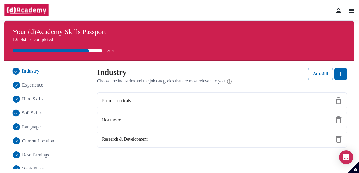
click at [31, 111] on span "Soft Skills" at bounding box center [32, 113] width 20 height 7
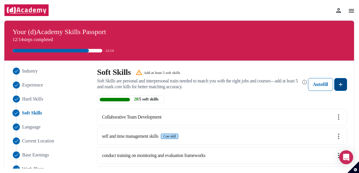
click at [340, 86] on img at bounding box center [340, 84] width 7 height 7
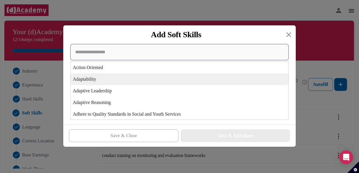
click at [169, 82] on div "Action Oriented Adaptability Adaptive Leadership Adaptive Reasoning Adhere to Q…" at bounding box center [179, 82] width 218 height 76
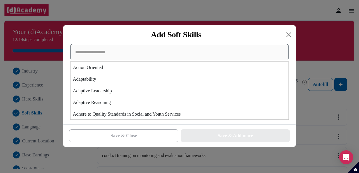
paste input "**********"
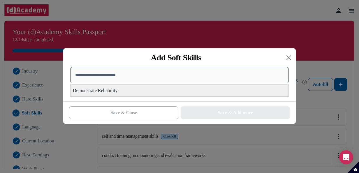
type input "**********"
click at [102, 87] on div "Demonstrate Reliability" at bounding box center [179, 91] width 218 height 12
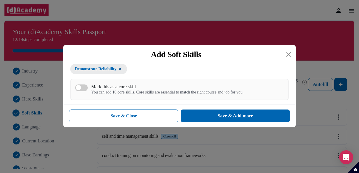
click at [82, 89] on button "Mark this as a core skill You can add 10 core skills. Core skills are essential…" at bounding box center [81, 87] width 13 height 7
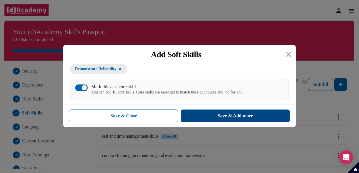
click at [227, 118] on div "Save & Add more" at bounding box center [235, 115] width 35 height 7
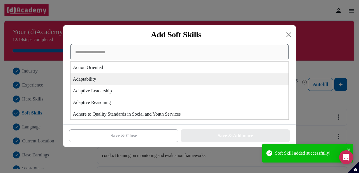
click at [148, 83] on div "Action Oriented Adaptability Adaptive Leadership Adaptive Reasoning Adhere to Q…" at bounding box center [179, 82] width 218 height 76
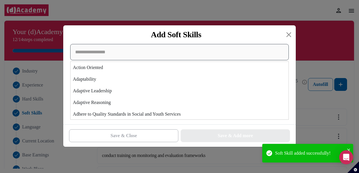
click at [82, 55] on input at bounding box center [179, 52] width 218 height 16
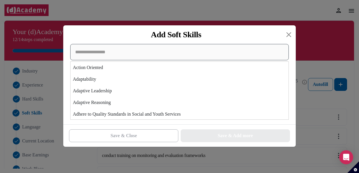
paste input "**********"
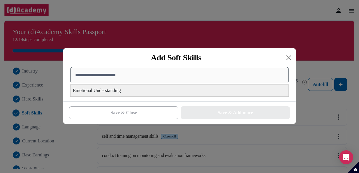
type input "**********"
click at [109, 91] on div "Emotional Understanding" at bounding box center [179, 91] width 218 height 12
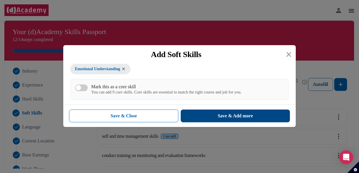
click at [228, 118] on div "Save & Add more" at bounding box center [235, 115] width 35 height 7
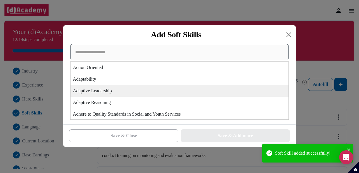
click at [217, 86] on div "Action Oriented Adaptability Adaptive Leadership Adaptive Reasoning Adhere to Q…" at bounding box center [179, 82] width 218 height 76
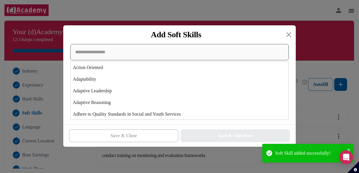
paste input "**********"
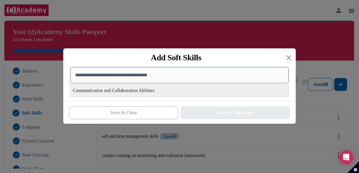
type input "**********"
click at [132, 93] on div "Communication and Collaboration Abilities" at bounding box center [179, 91] width 218 height 12
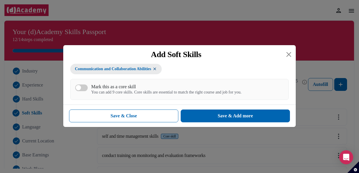
click at [77, 87] on div "button" at bounding box center [78, 87] width 5 height 5
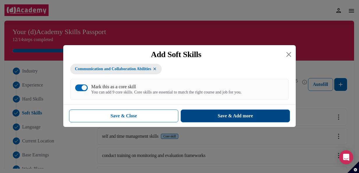
click at [234, 118] on div "Save & Add more" at bounding box center [235, 115] width 35 height 7
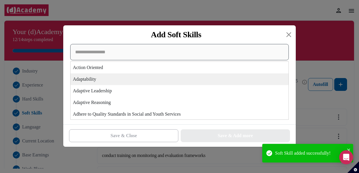
click at [177, 80] on div "Action Oriented Adaptability Adaptive Leadership Adaptive Reasoning Adhere to Q…" at bounding box center [179, 82] width 218 height 76
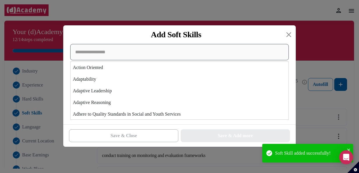
paste input "**********"
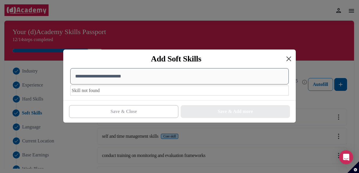
type input "**********"
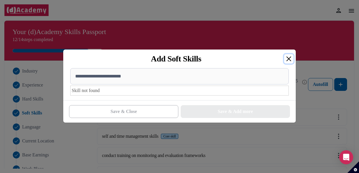
click at [290, 58] on button "Close" at bounding box center [288, 58] width 9 height 9
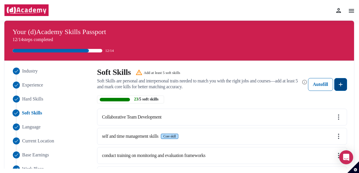
click at [344, 85] on button at bounding box center [340, 84] width 13 height 13
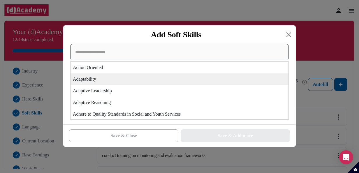
click at [165, 79] on div "Action Oriented Adaptability Adaptive Leadership Adaptive Reasoning Adhere to Q…" at bounding box center [179, 82] width 218 height 76
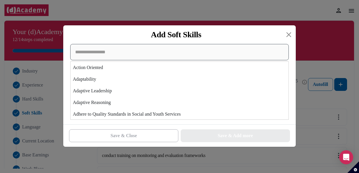
paste input "**********"
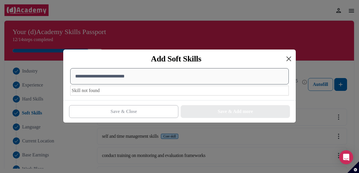
type input "**********"
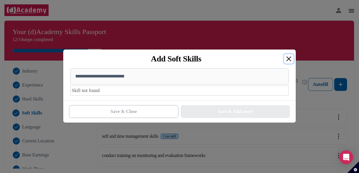
click at [286, 59] on button "Close" at bounding box center [288, 58] width 9 height 9
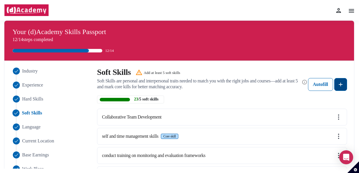
click at [342, 84] on img at bounding box center [340, 84] width 7 height 7
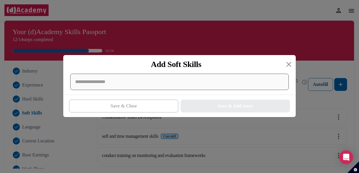
click at [84, 82] on div at bounding box center [179, 82] width 218 height 16
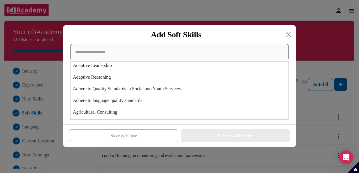
scroll to position [58, 0]
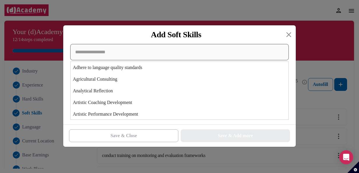
click at [119, 54] on input at bounding box center [179, 52] width 218 height 16
paste input "********"
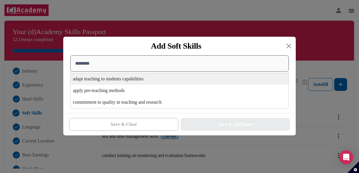
scroll to position [0, 0]
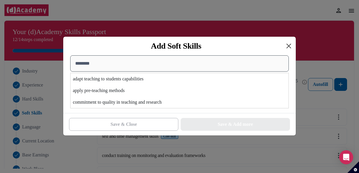
type input "********"
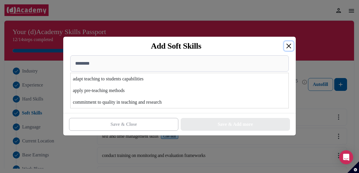
click at [290, 47] on button "Close" at bounding box center [288, 45] width 9 height 9
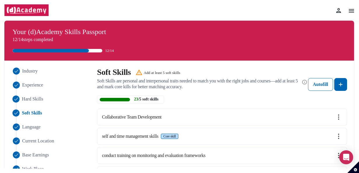
click at [31, 98] on span "Hard Skills" at bounding box center [32, 99] width 21 height 7
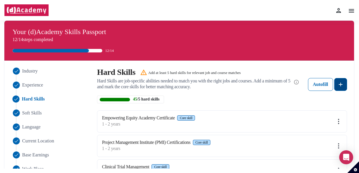
click at [342, 87] on img at bounding box center [340, 84] width 7 height 7
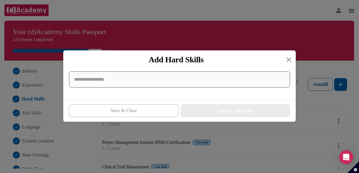
click at [83, 83] on input at bounding box center [179, 79] width 221 height 16
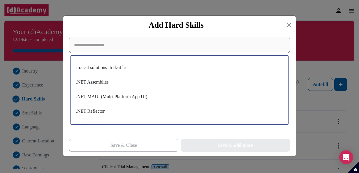
paste input "**********"
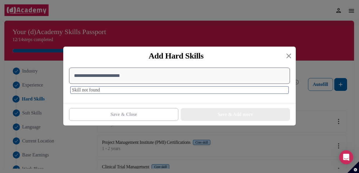
click at [126, 76] on input "**********" at bounding box center [179, 76] width 221 height 16
paste input "***"
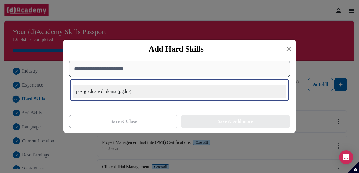
type input "**********"
click at [120, 94] on div "postgraduate diploma (pgdip)" at bounding box center [179, 91] width 212 height 12
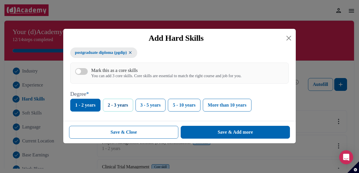
click at [124, 107] on button "2 - 3 years" at bounding box center [118, 105] width 30 height 13
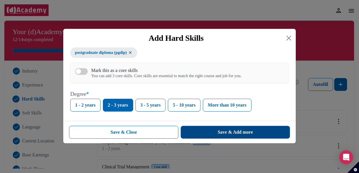
click at [224, 132] on div "Save & Add more" at bounding box center [235, 132] width 35 height 7
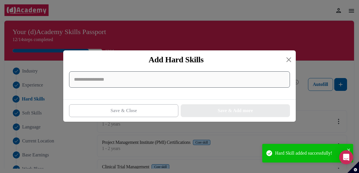
click at [237, 84] on input at bounding box center [179, 79] width 221 height 16
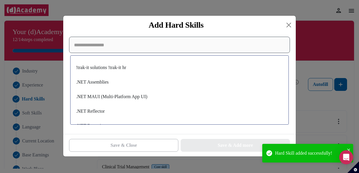
click at [171, 53] on input at bounding box center [179, 45] width 221 height 16
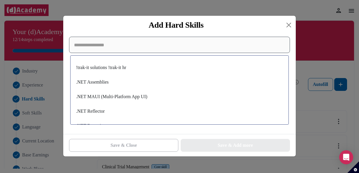
paste input "********"
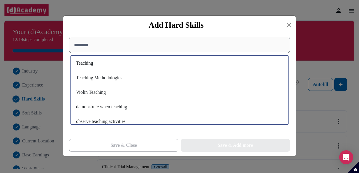
scroll to position [167, 0]
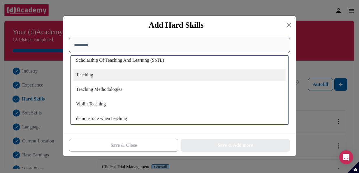
type input "********"
click at [121, 77] on div "Teaching" at bounding box center [179, 75] width 212 height 12
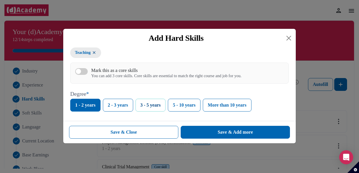
click at [149, 107] on button "3 - 5 years" at bounding box center [150, 105] width 30 height 13
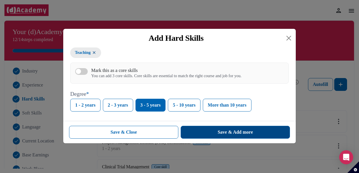
click at [219, 131] on div "Save & Add more" at bounding box center [235, 132] width 35 height 7
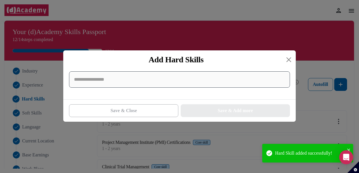
click at [122, 79] on input at bounding box center [179, 79] width 221 height 16
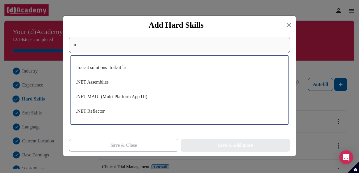
paste input "********"
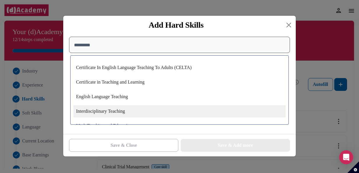
type input "********"
click at [124, 111] on div "Interdisciplinary Teaching" at bounding box center [179, 111] width 212 height 12
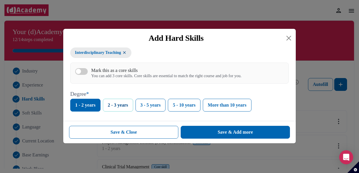
click at [124, 107] on button "2 - 3 years" at bounding box center [118, 105] width 30 height 13
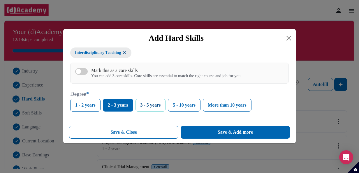
click at [144, 106] on button "3 - 5 years" at bounding box center [150, 105] width 30 height 13
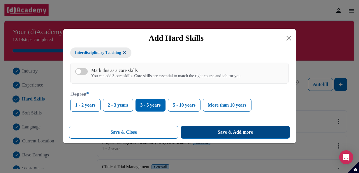
click at [224, 130] on div "Save & Add more" at bounding box center [235, 132] width 35 height 7
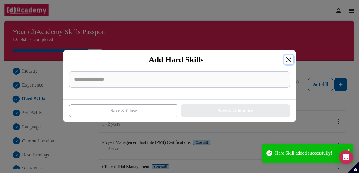
click at [286, 61] on button "Close" at bounding box center [288, 59] width 9 height 9
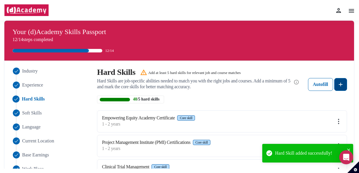
click at [343, 84] on img at bounding box center [340, 84] width 7 height 7
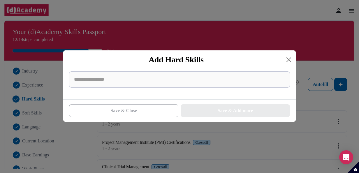
click at [283, 59] on div "Add Hard Skills" at bounding box center [176, 59] width 216 height 9
click at [287, 59] on button "Close" at bounding box center [288, 59] width 9 height 9
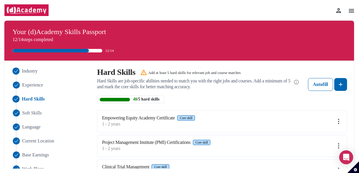
click at [34, 70] on span "Industry" at bounding box center [30, 71] width 16 height 7
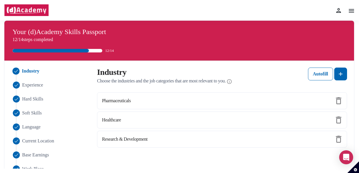
click at [354, 10] on img at bounding box center [351, 10] width 7 height 7
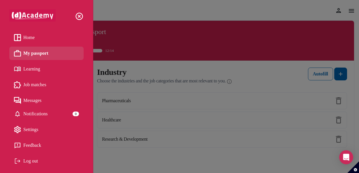
click at [38, 39] on link "Home" at bounding box center [46, 37] width 65 height 9
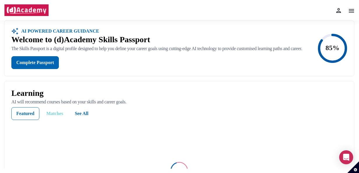
click at [49, 117] on div "Matches" at bounding box center [54, 113] width 17 height 7
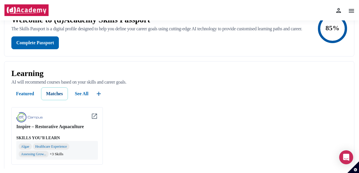
scroll to position [29, 0]
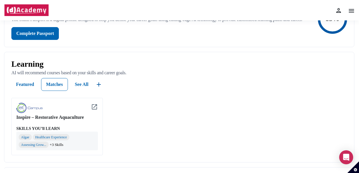
click at [57, 148] on span "+3 Skills" at bounding box center [57, 145] width 14 height 6
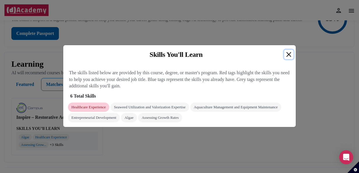
click at [289, 54] on button "Close" at bounding box center [288, 54] width 9 height 9
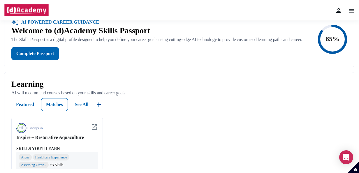
scroll to position [0, 0]
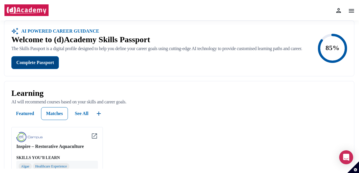
click at [43, 65] on div "Complete Passport" at bounding box center [35, 62] width 38 height 7
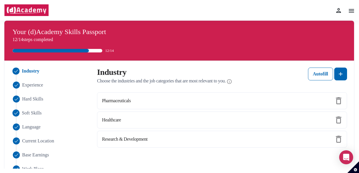
click at [31, 112] on span "Soft Skills" at bounding box center [32, 113] width 20 height 7
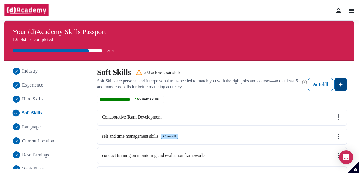
click at [344, 87] on button at bounding box center [340, 84] width 13 height 13
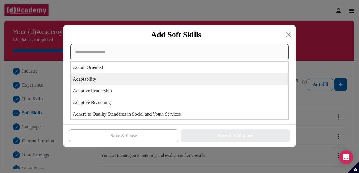
click at [142, 85] on div "Action Oriented Adaptability Adaptive Leadership Adaptive Reasoning Adhere to Q…" at bounding box center [179, 82] width 218 height 76
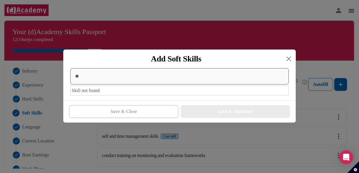
type input "*"
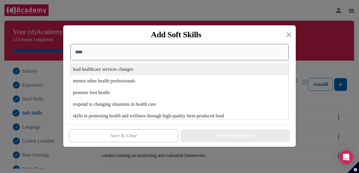
scroll to position [198, 0]
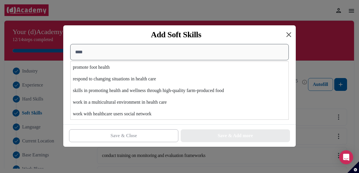
type input "****"
click at [286, 35] on button "Close" at bounding box center [288, 34] width 9 height 9
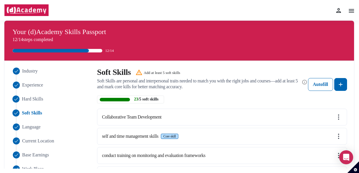
click at [31, 98] on span "Hard Skills" at bounding box center [32, 99] width 21 height 7
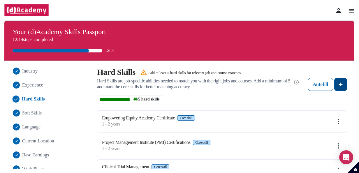
click at [343, 86] on img at bounding box center [340, 84] width 7 height 7
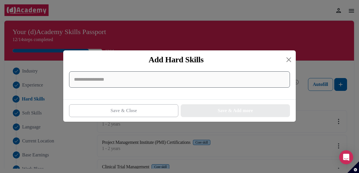
click at [146, 75] on input at bounding box center [179, 79] width 221 height 16
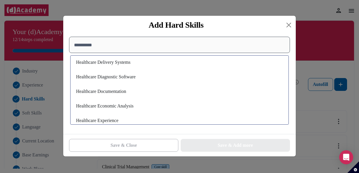
scroll to position [350, 0]
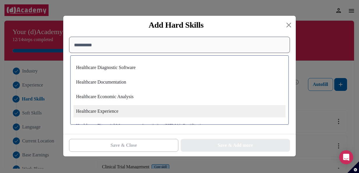
type input "**********"
click at [140, 112] on div "Healthcare Experience" at bounding box center [179, 111] width 212 height 12
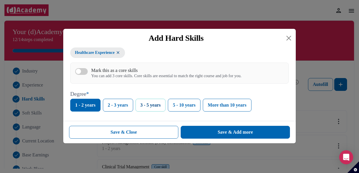
click at [152, 108] on button "3 - 5 years" at bounding box center [150, 105] width 30 height 13
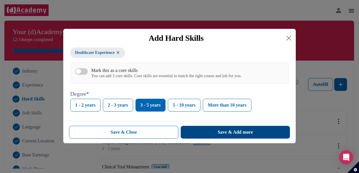
click at [219, 132] on div "Save & Add more" at bounding box center [235, 132] width 35 height 7
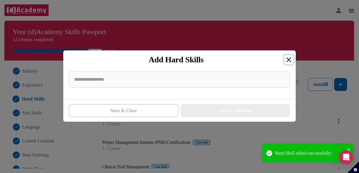
drag, startPoint x: 286, startPoint y: 61, endPoint x: 282, endPoint y: 63, distance: 4.4
click at [286, 61] on button "Close" at bounding box center [288, 59] width 9 height 9
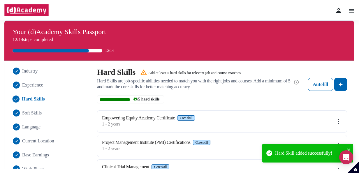
click at [354, 11] on img at bounding box center [351, 10] width 7 height 7
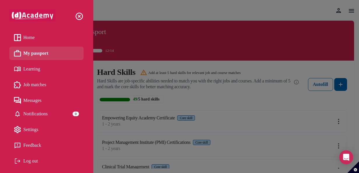
click at [28, 36] on span "Home" at bounding box center [28, 37] width 11 height 9
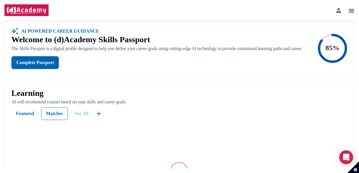
click at [82, 117] on div "See All" at bounding box center [82, 113] width 14 height 7
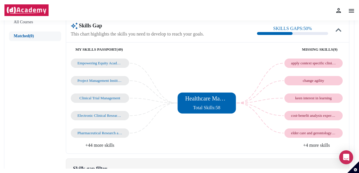
scroll to position [87, 0]
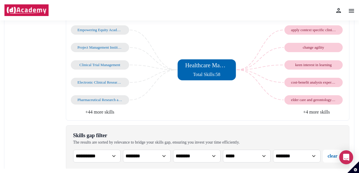
click at [322, 112] on li "+4 more skills" at bounding box center [275, 112] width 137 height 7
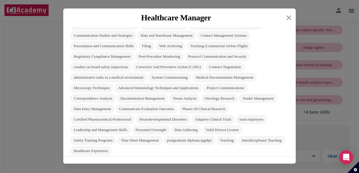
scroll to position [117, 0]
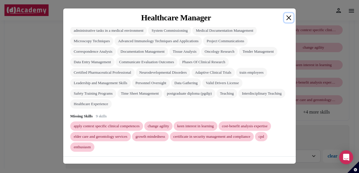
click at [288, 18] on button "Close" at bounding box center [288, 17] width 9 height 9
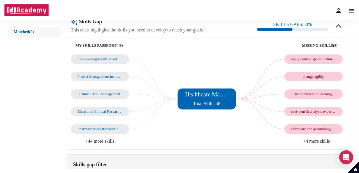
scroll to position [29, 0]
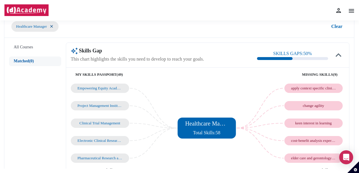
click at [354, 9] on img at bounding box center [351, 10] width 7 height 7
